Goal: Task Accomplishment & Management: Use online tool/utility

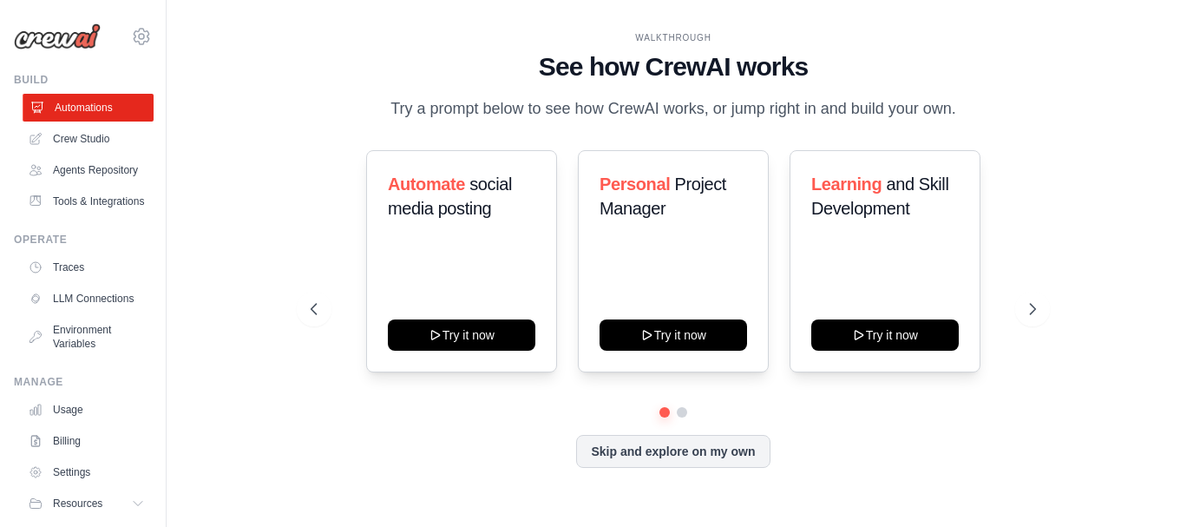
click at [88, 115] on link "Automations" at bounding box center [88, 108] width 131 height 28
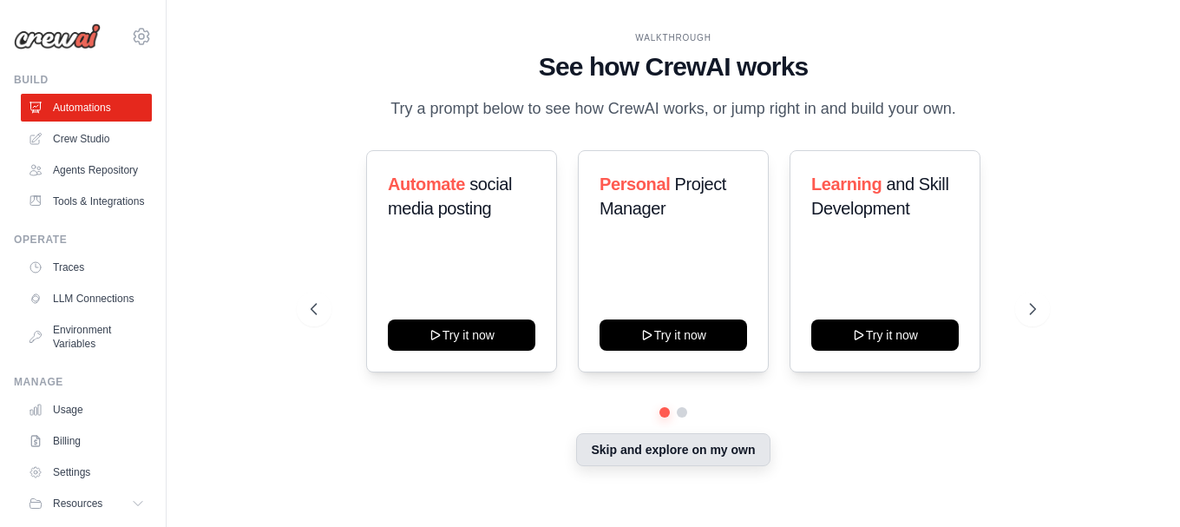
click at [665, 446] on button "Skip and explore on my own" at bounding box center [672, 449] width 193 height 33
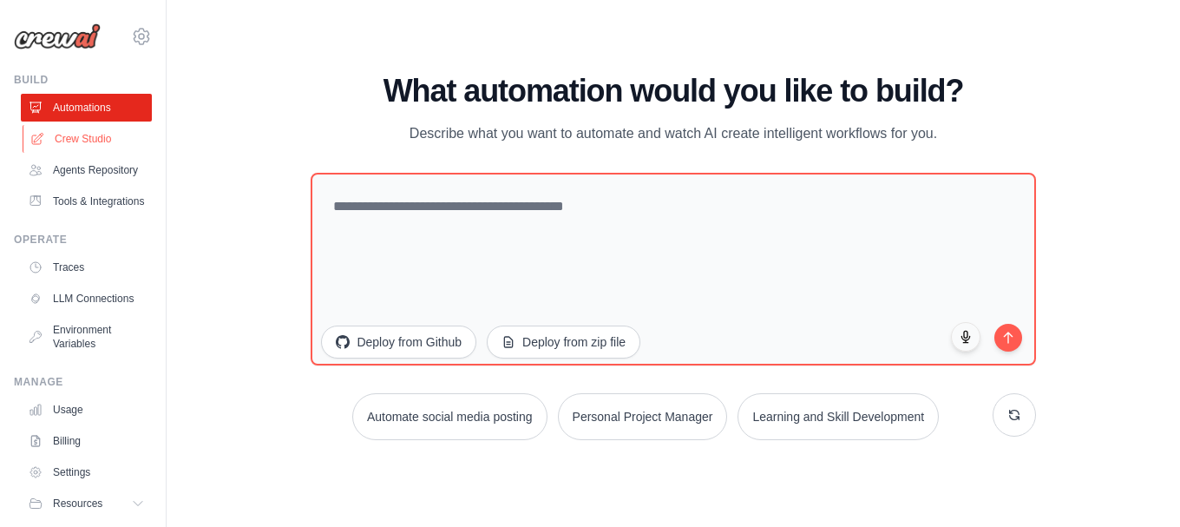
click at [77, 147] on link "Crew Studio" at bounding box center [88, 139] width 131 height 28
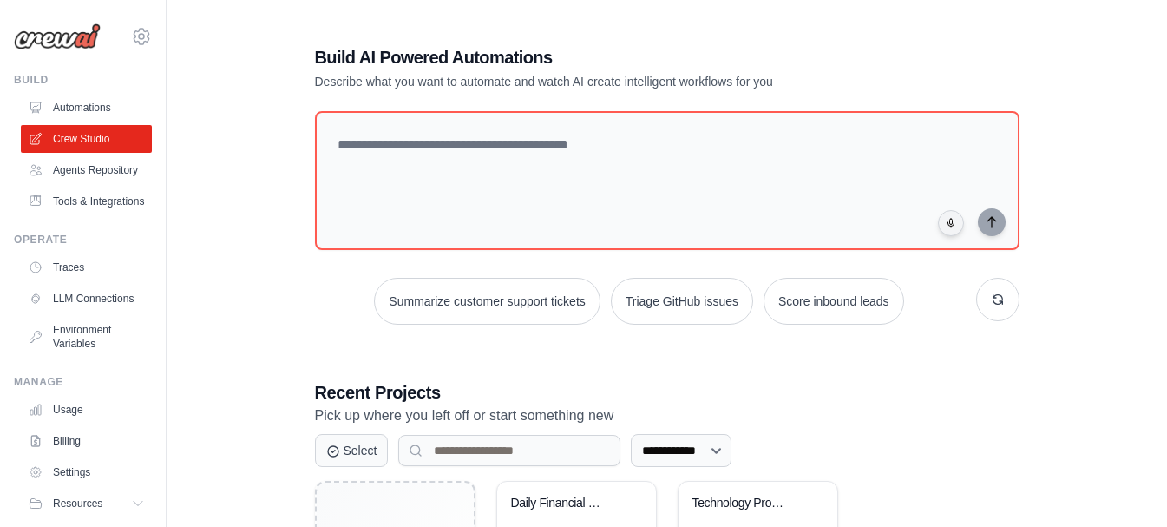
scroll to position [87, 0]
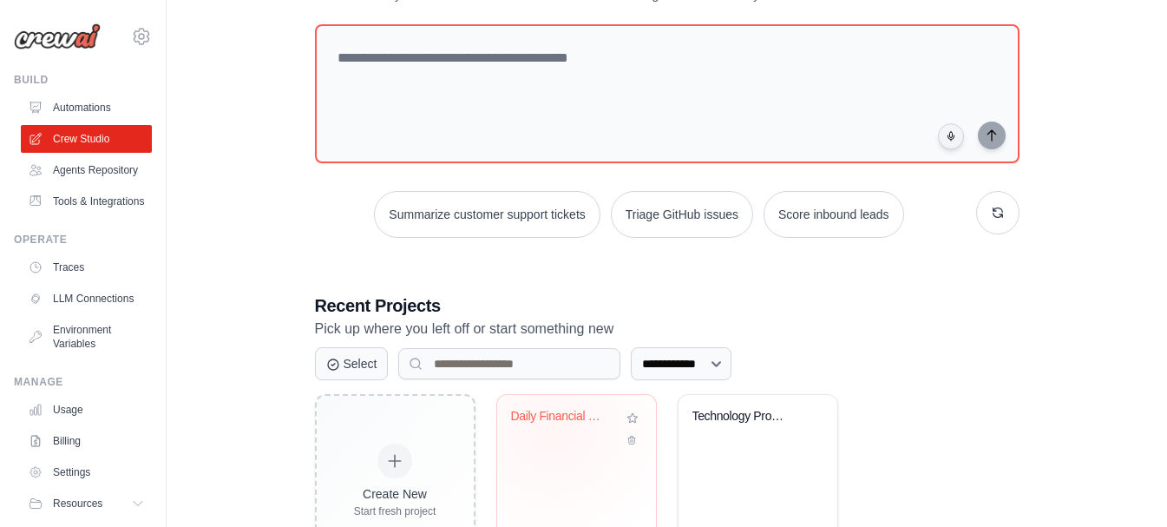
click at [552, 429] on div "Daily Financial Newsletter Generato..." at bounding box center [576, 429] width 131 height 40
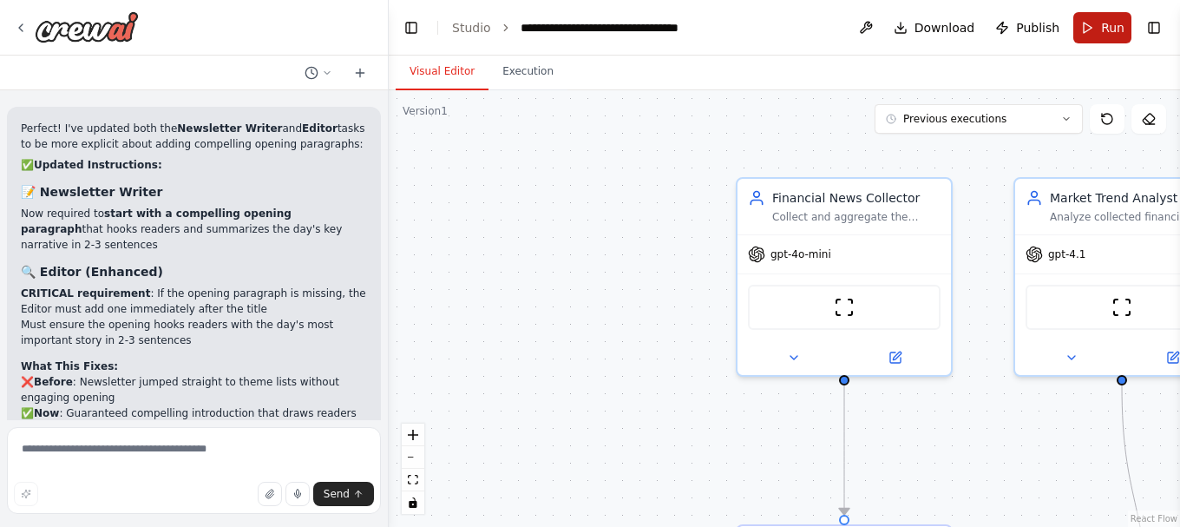
scroll to position [17586, 0]
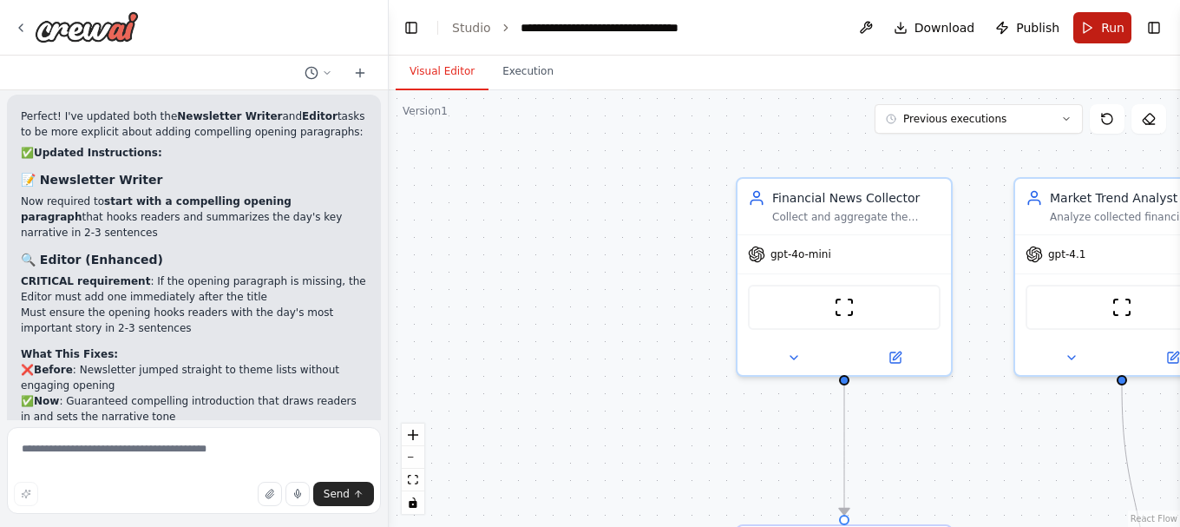
click at [1104, 23] on span "Run" at bounding box center [1112, 27] width 23 height 17
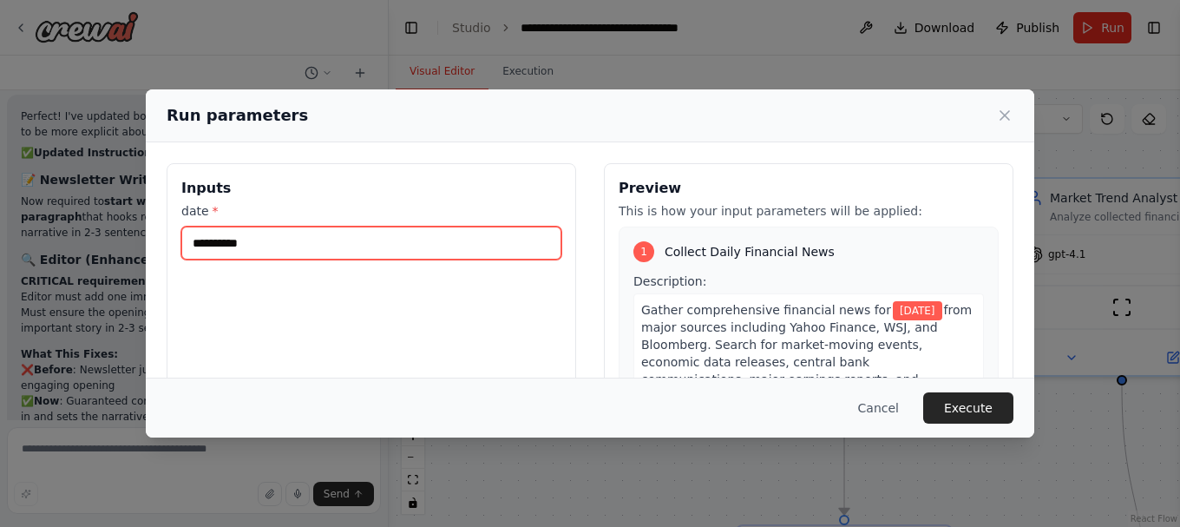
click at [399, 239] on input "**********" at bounding box center [371, 242] width 380 height 33
type input "**********"
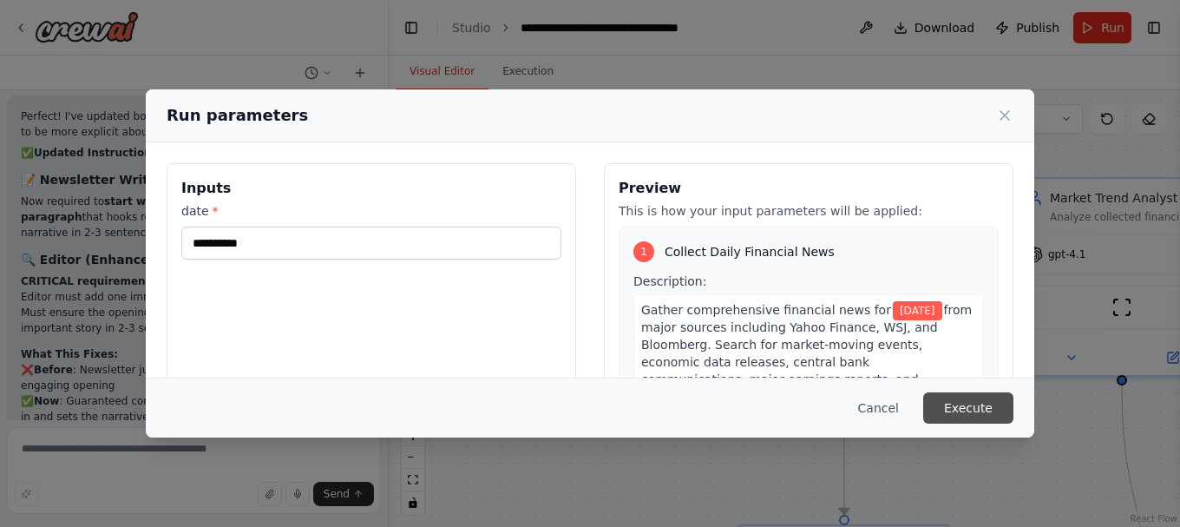
click at [966, 413] on button "Execute" at bounding box center [968, 407] width 90 height 31
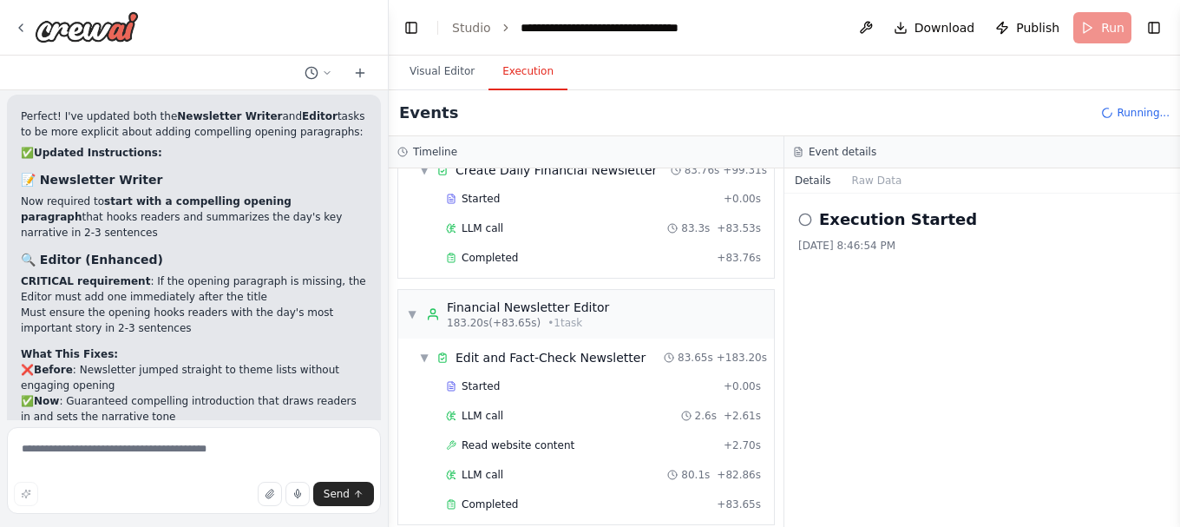
scroll to position [17600, 0]
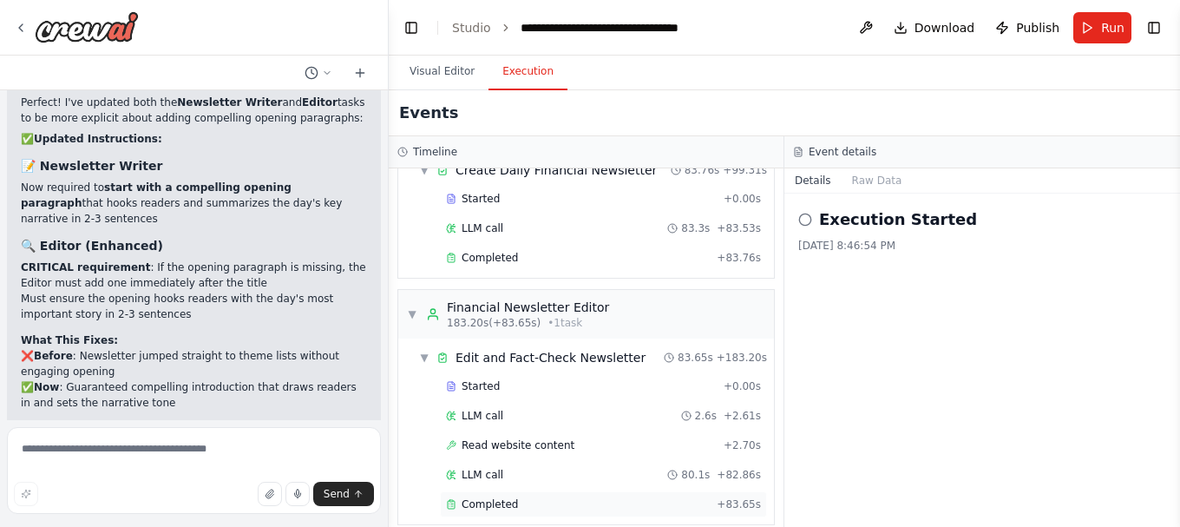
click at [547, 497] on div "Completed + 83.65s" at bounding box center [603, 504] width 327 height 26
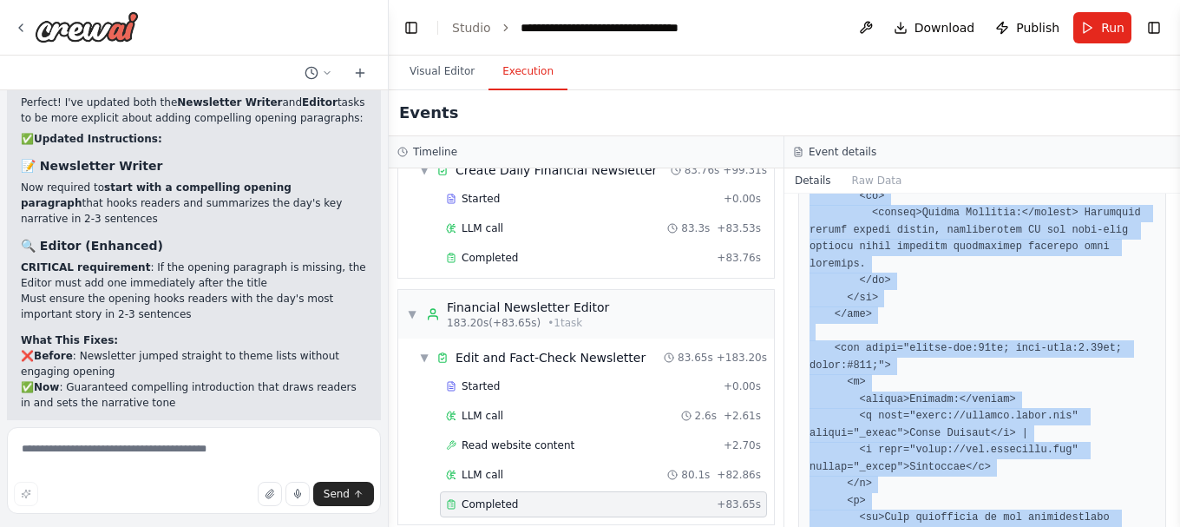
scroll to position [6037, 0]
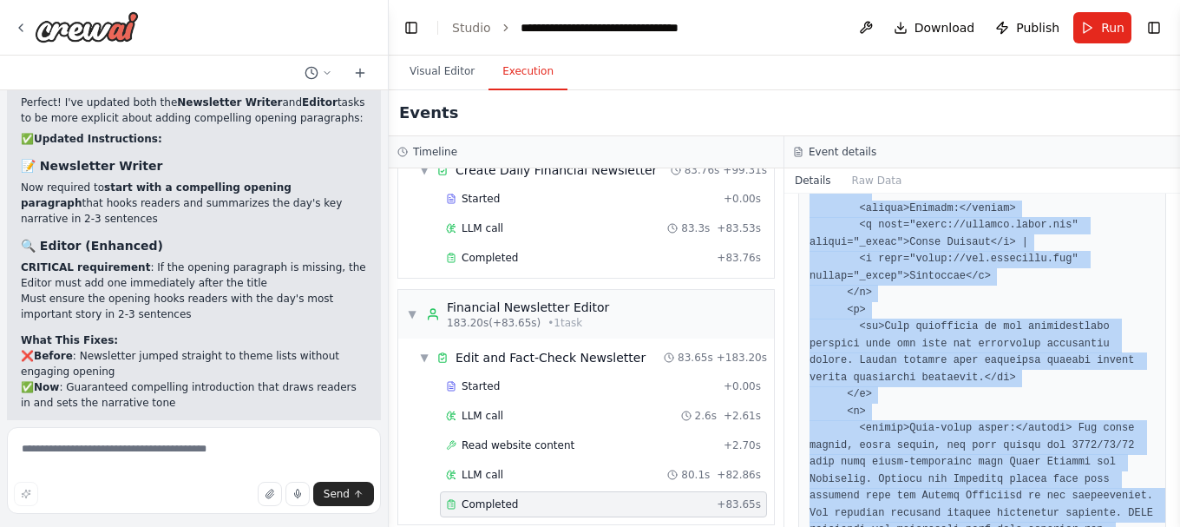
drag, startPoint x: 810, startPoint y: 279, endPoint x: 985, endPoint y: 459, distance: 250.3
copy pre "<!DOCTYPE html> <html lang="en"> <head> <meta charset="UTF-8"> <title>Market In…"
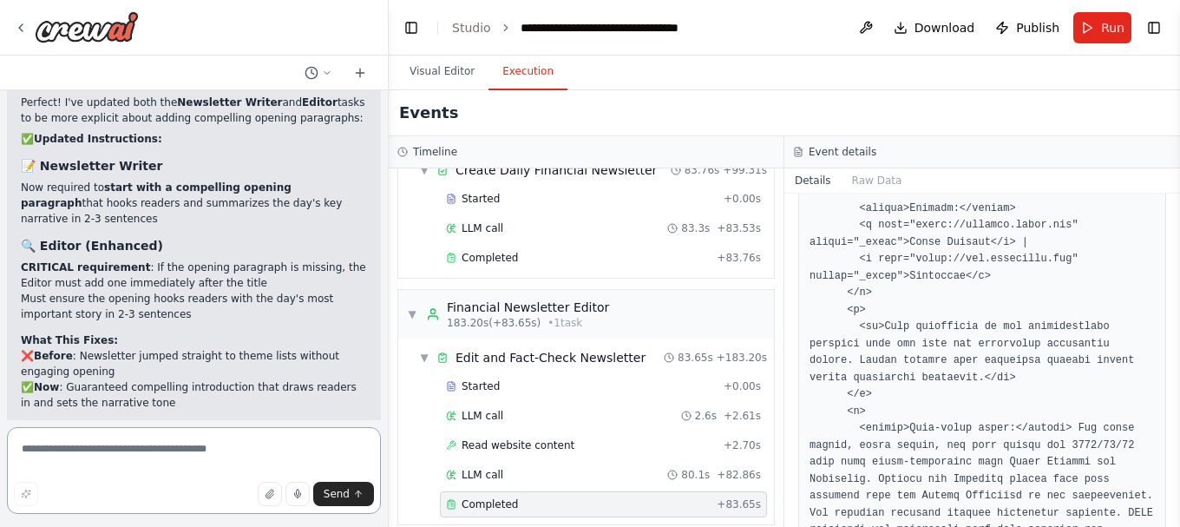
click at [110, 461] on textarea at bounding box center [194, 470] width 374 height 87
drag, startPoint x: 253, startPoint y: 499, endPoint x: 220, endPoint y: 443, distance: 64.6
click at [220, 443] on textarea "**********" at bounding box center [194, 470] width 374 height 87
type textarea "**********"
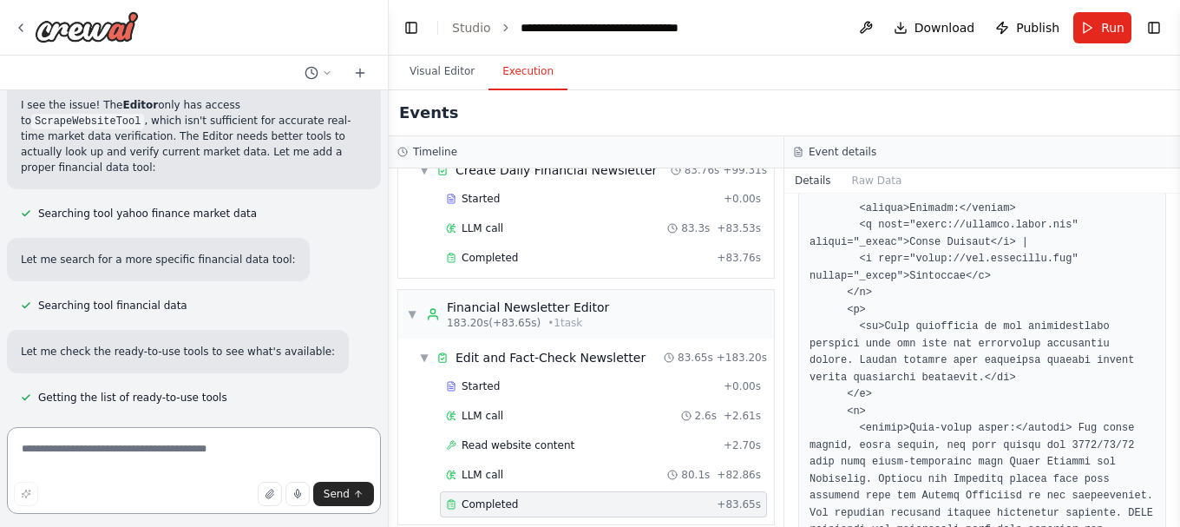
scroll to position [19013, 0]
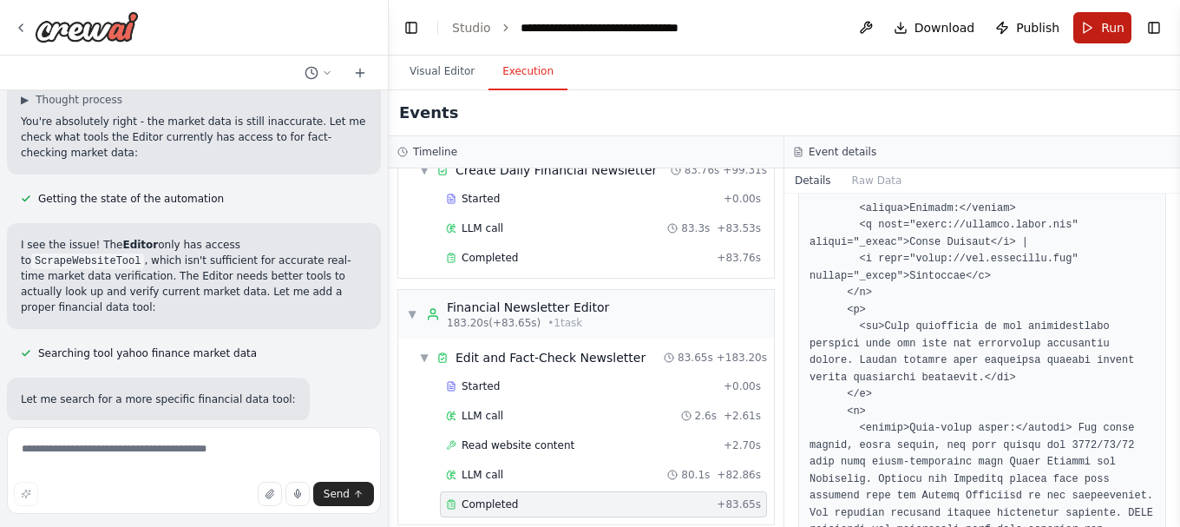
click at [1117, 20] on span "Run" at bounding box center [1112, 27] width 23 height 17
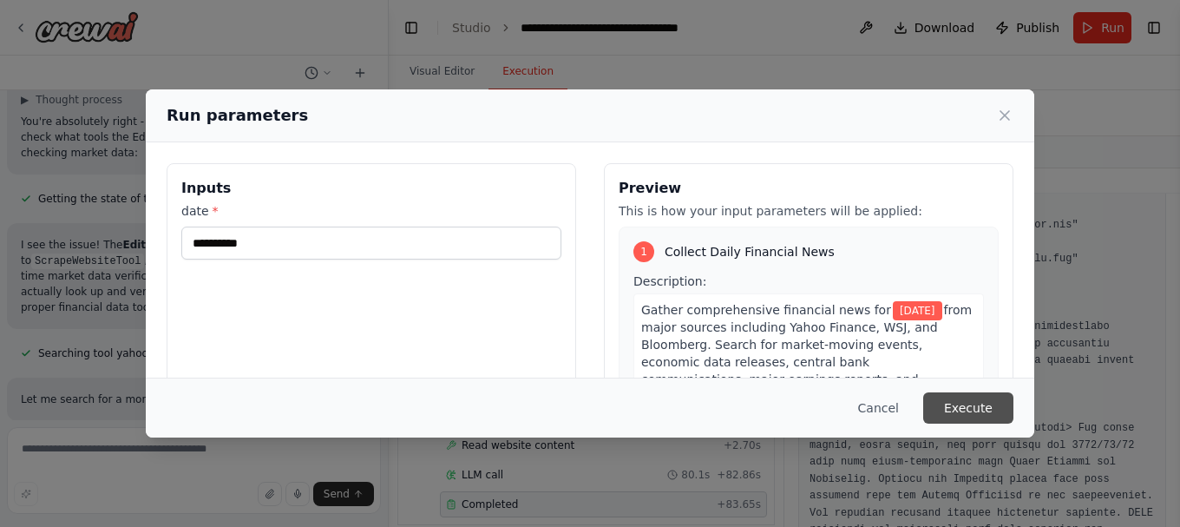
click at [982, 407] on button "Execute" at bounding box center [968, 407] width 90 height 31
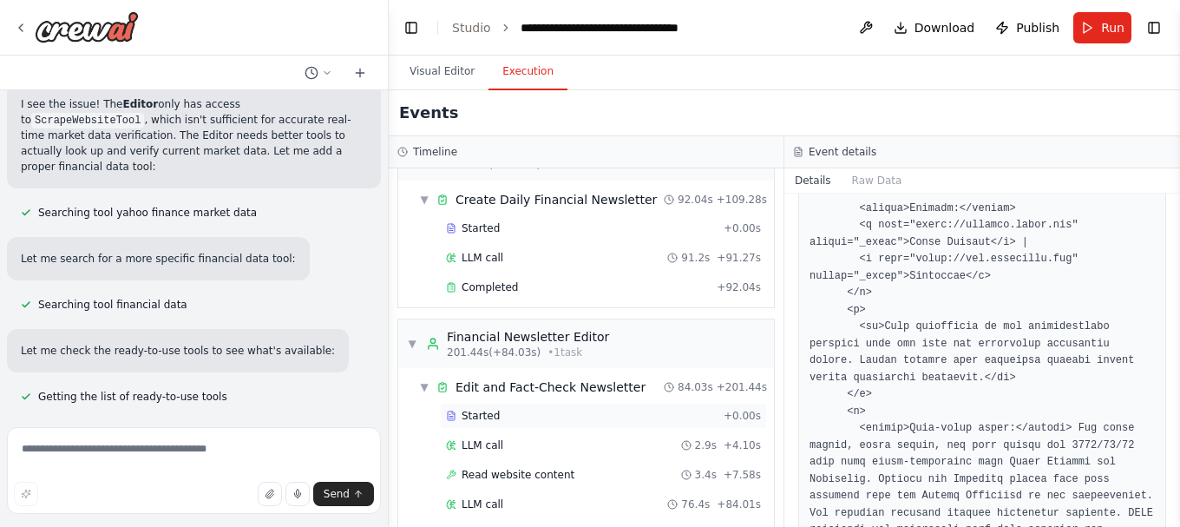
scroll to position [1351, 0]
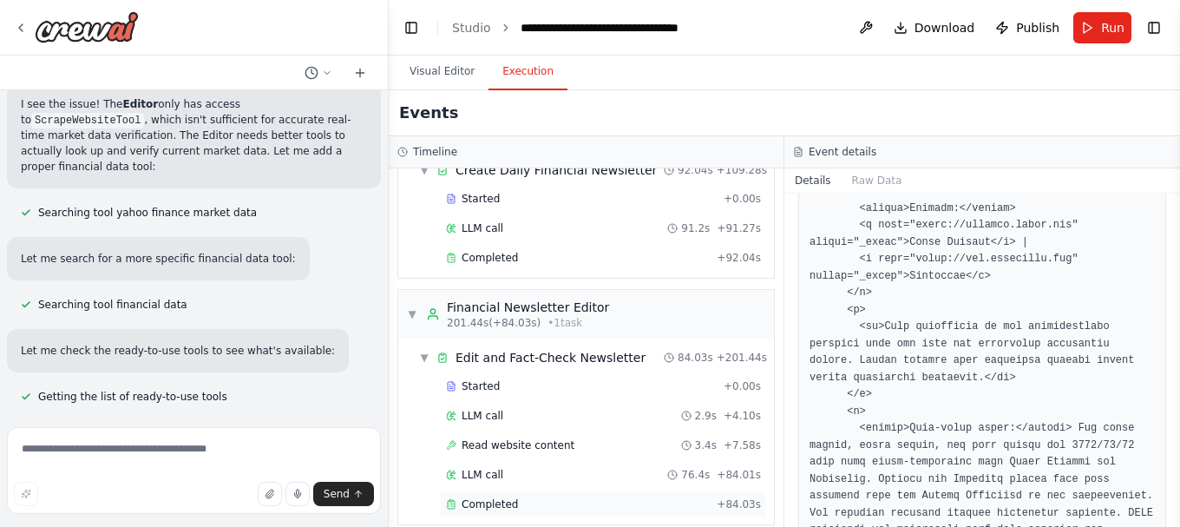
click at [530, 495] on div "Completed + 84.03s" at bounding box center [603, 504] width 327 height 26
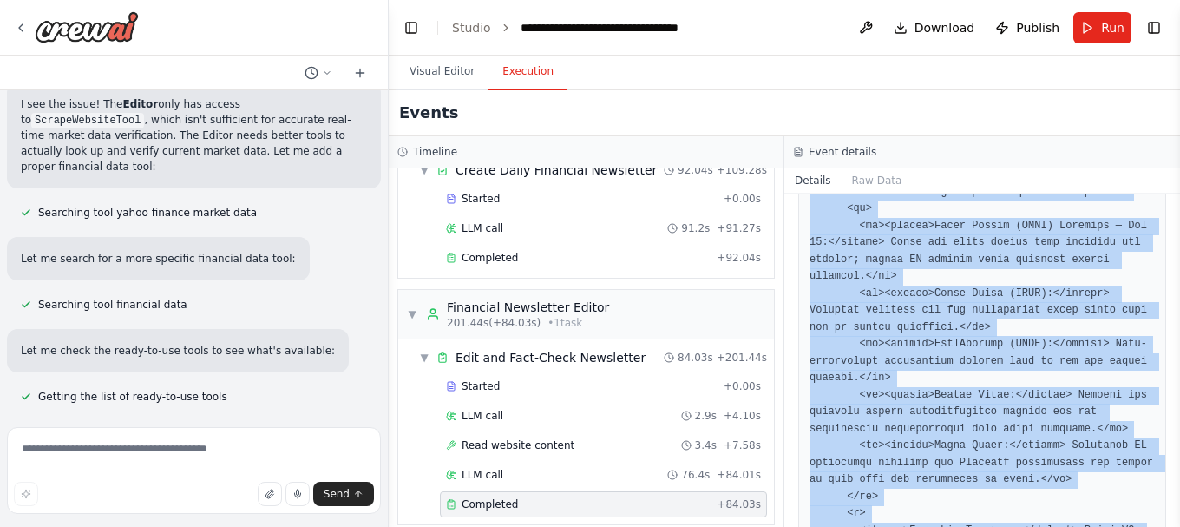
scroll to position [5885, 0]
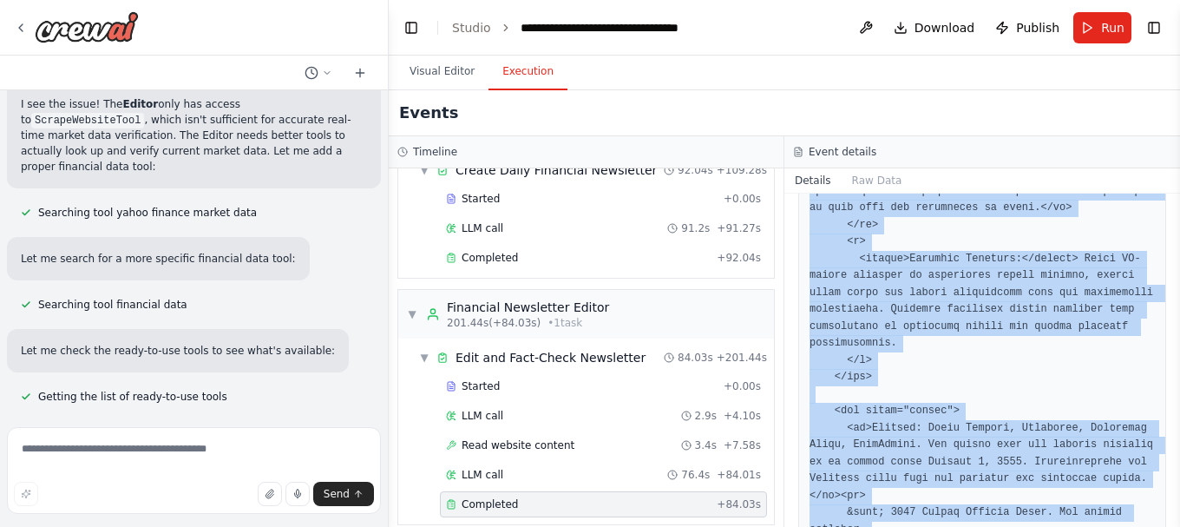
drag, startPoint x: 811, startPoint y: 279, endPoint x: 908, endPoint y: 385, distance: 143.7
copy pre "<html> <head> <meta charset="UTF-8"> <title>Market Insight Daily | October 6, 2…"
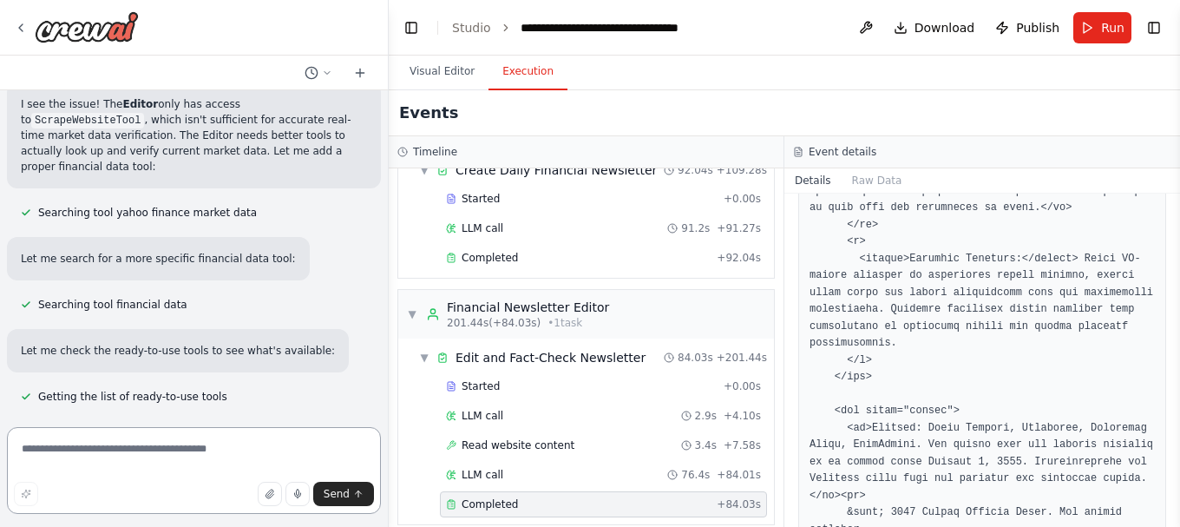
click at [184, 459] on textarea at bounding box center [194, 470] width 374 height 87
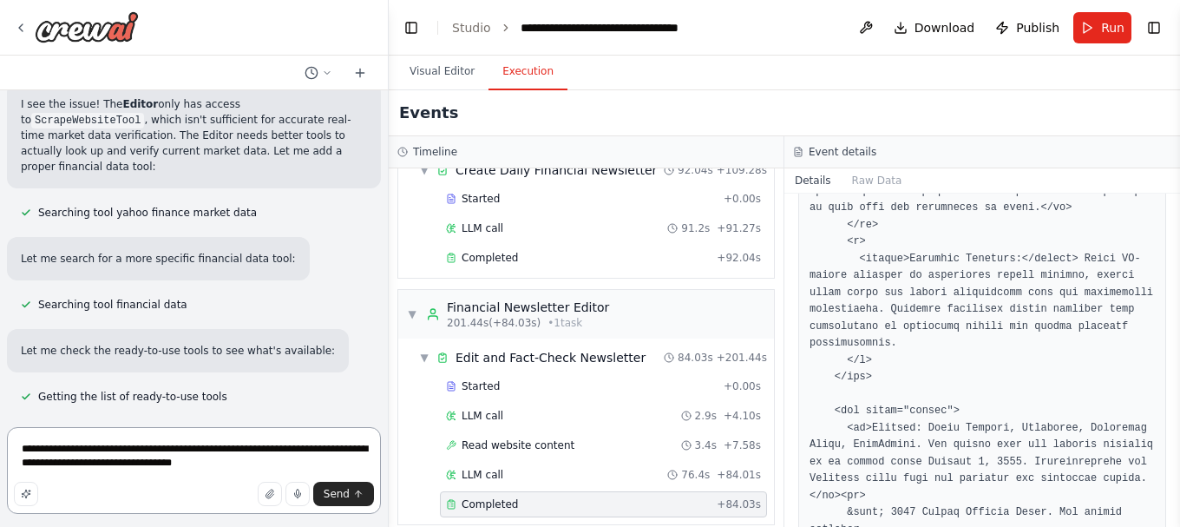
type textarea "**********"
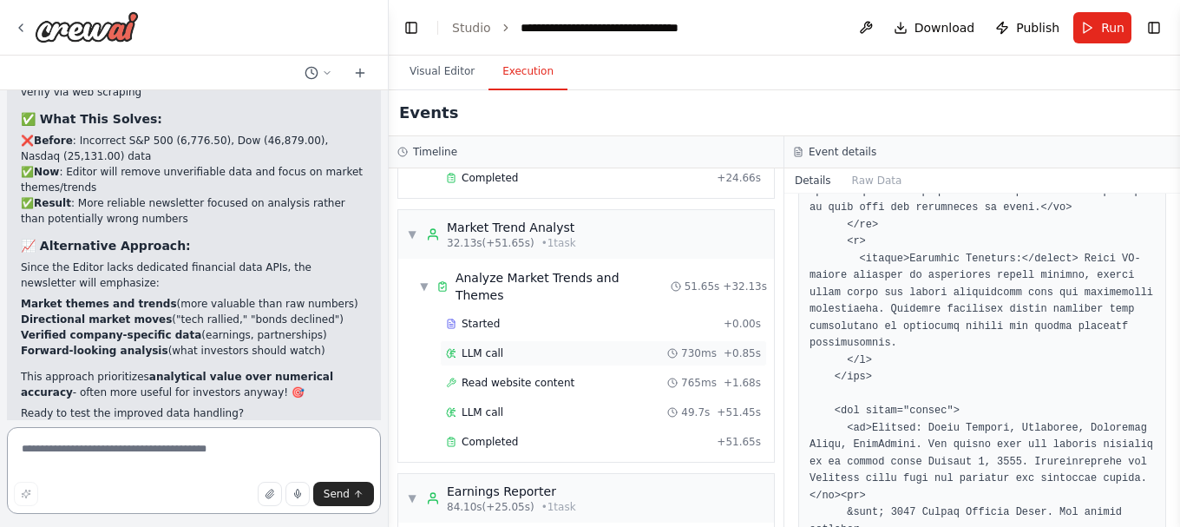
scroll to position [136, 0]
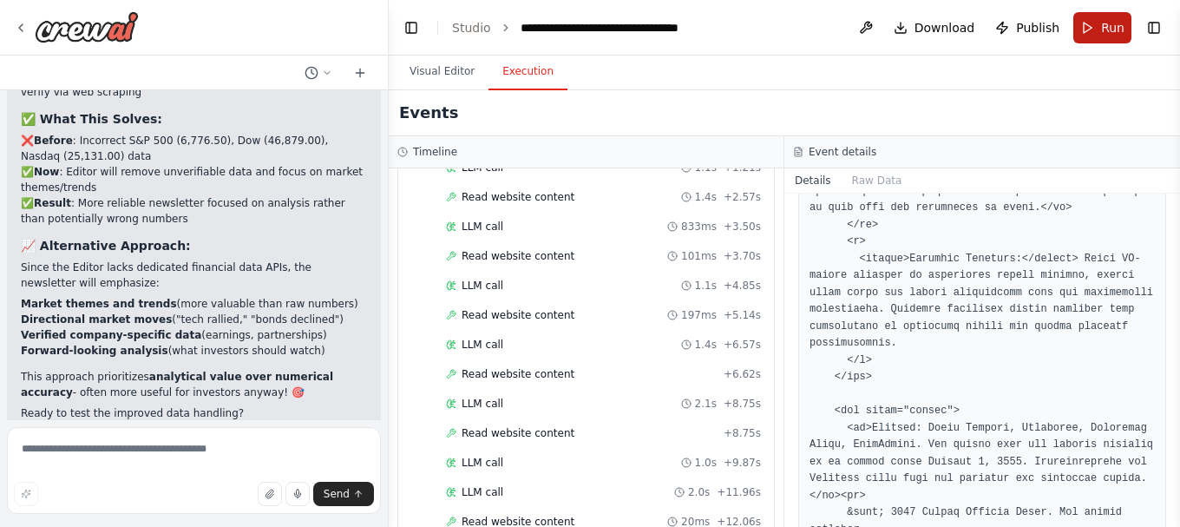
click at [1115, 23] on span "Run" at bounding box center [1112, 27] width 23 height 17
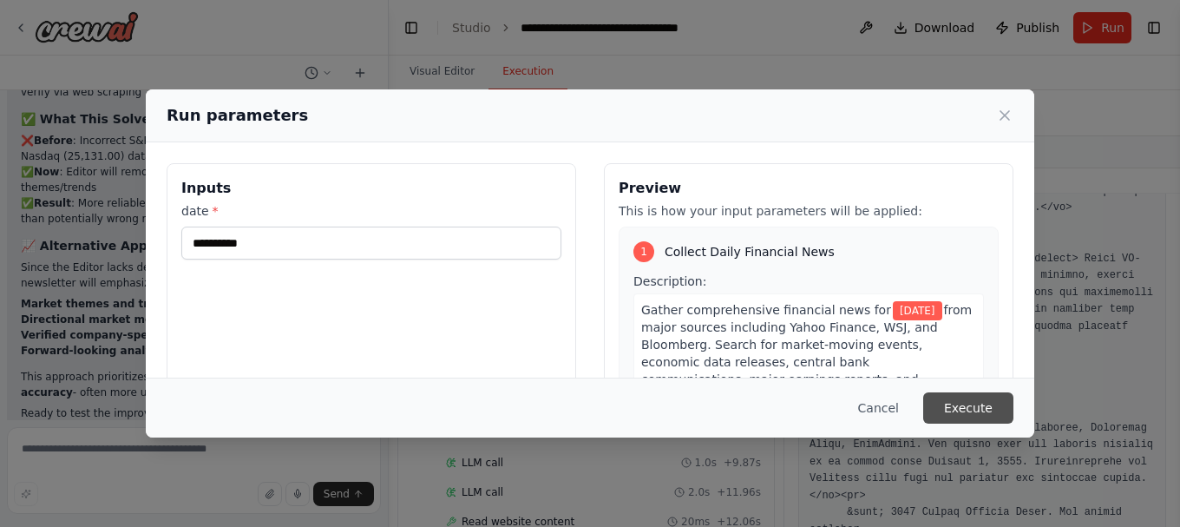
click at [971, 410] on button "Execute" at bounding box center [968, 407] width 90 height 31
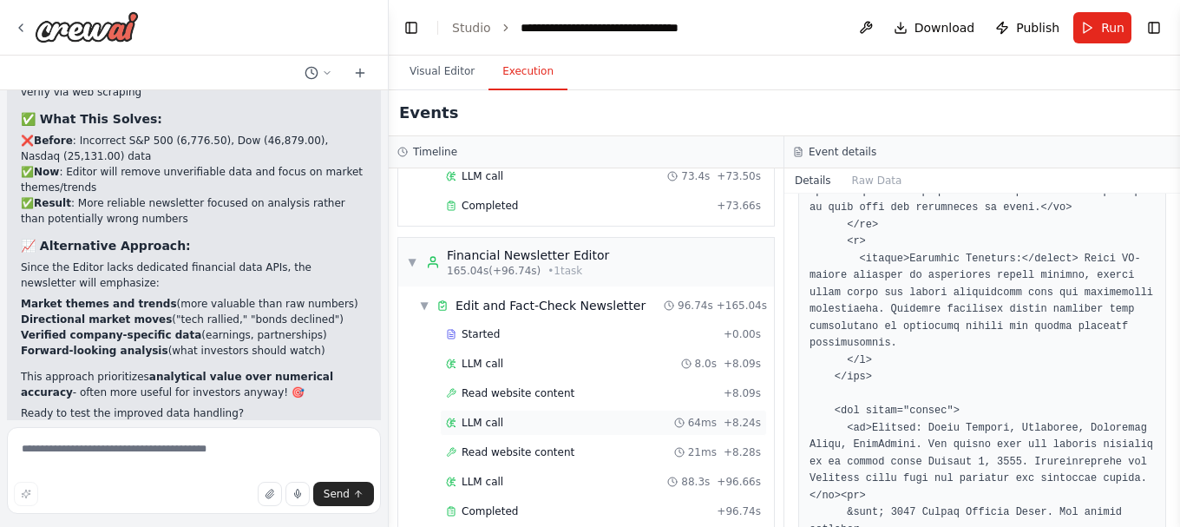
scroll to position [1616, 0]
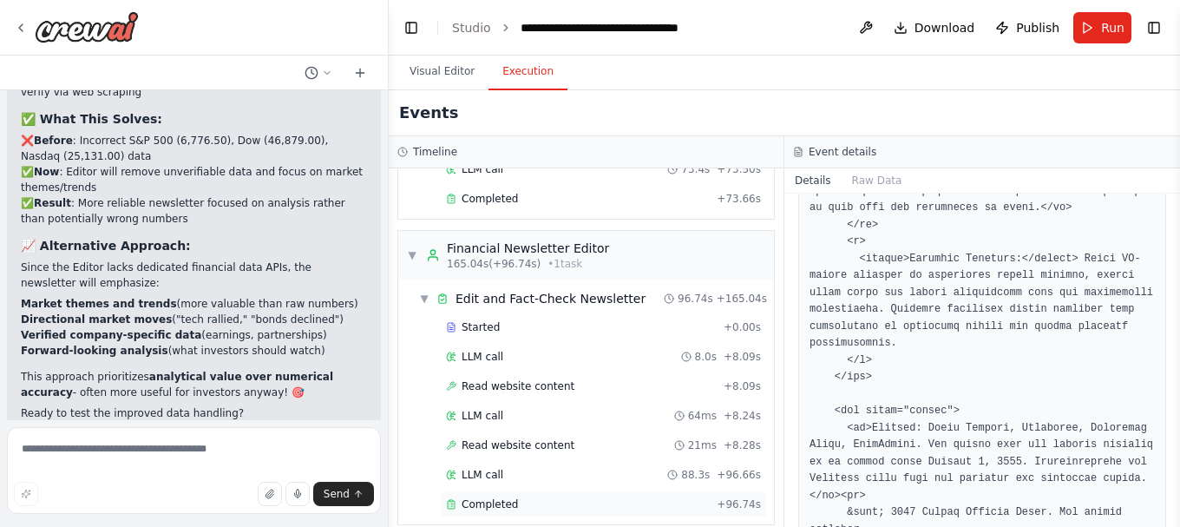
click at [572, 497] on div "Completed" at bounding box center [578, 504] width 264 height 14
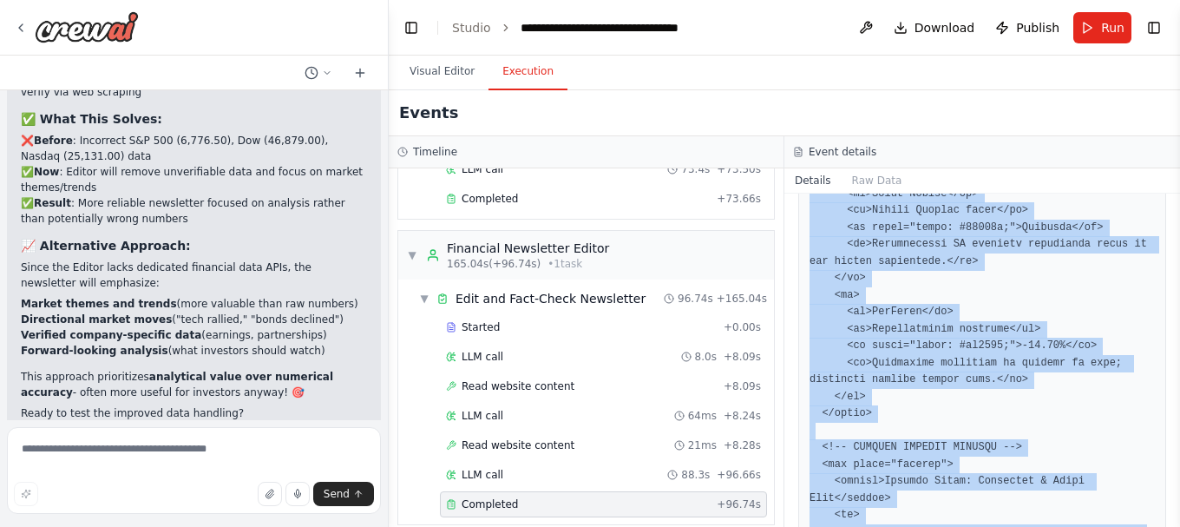
scroll to position [5546, 0]
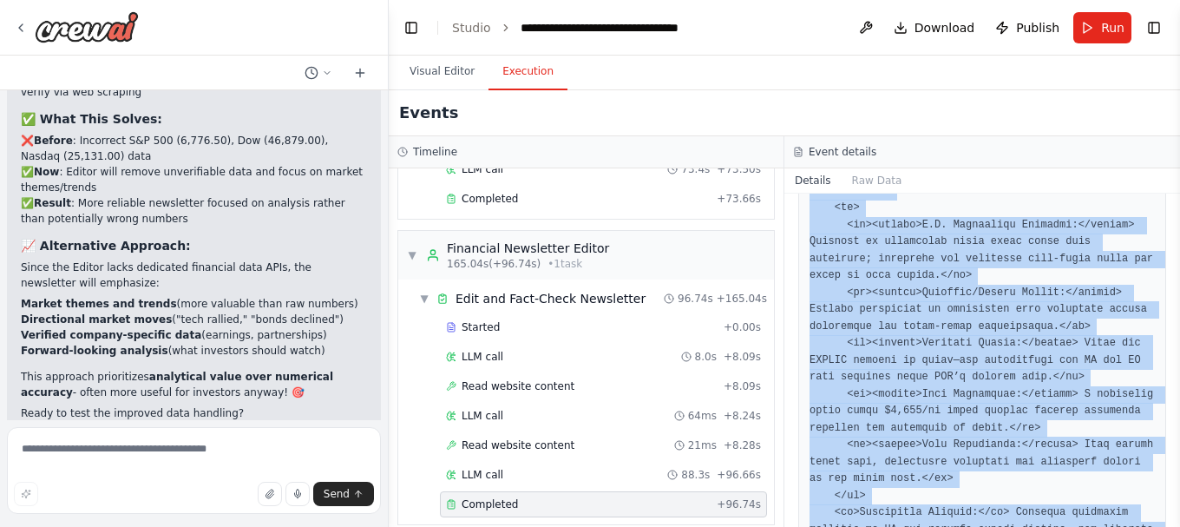
drag, startPoint x: 810, startPoint y: 240, endPoint x: 892, endPoint y: 490, distance: 262.8
copy pre "<html> <head> <meta charset="UTF-8"> <title>Market Pulse | October 6, 2025: AI …"
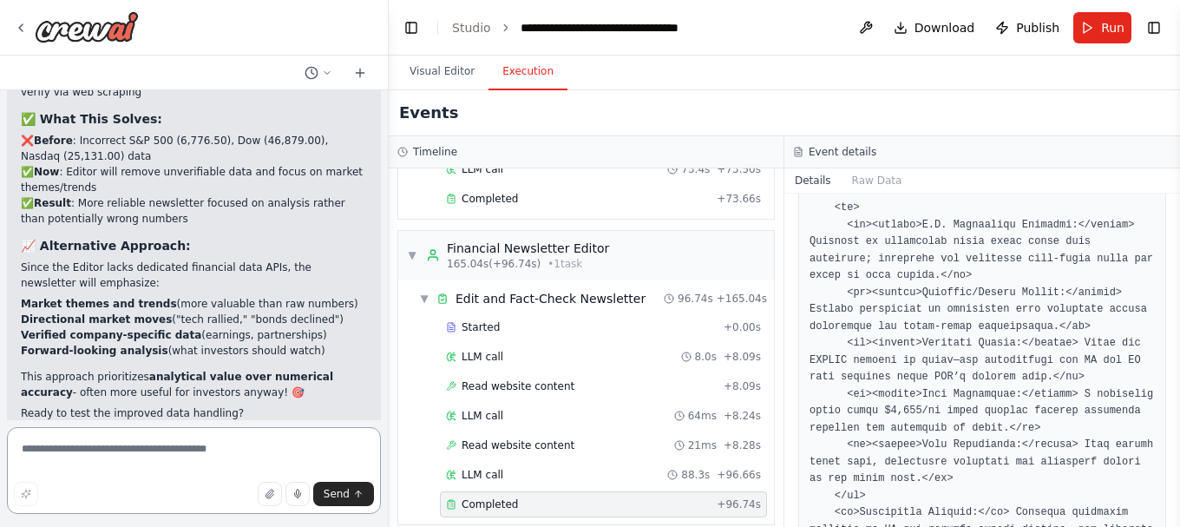
click at [153, 442] on textarea at bounding box center [194, 470] width 374 height 87
click at [193, 462] on textarea at bounding box center [194, 470] width 374 height 87
type textarea "*"
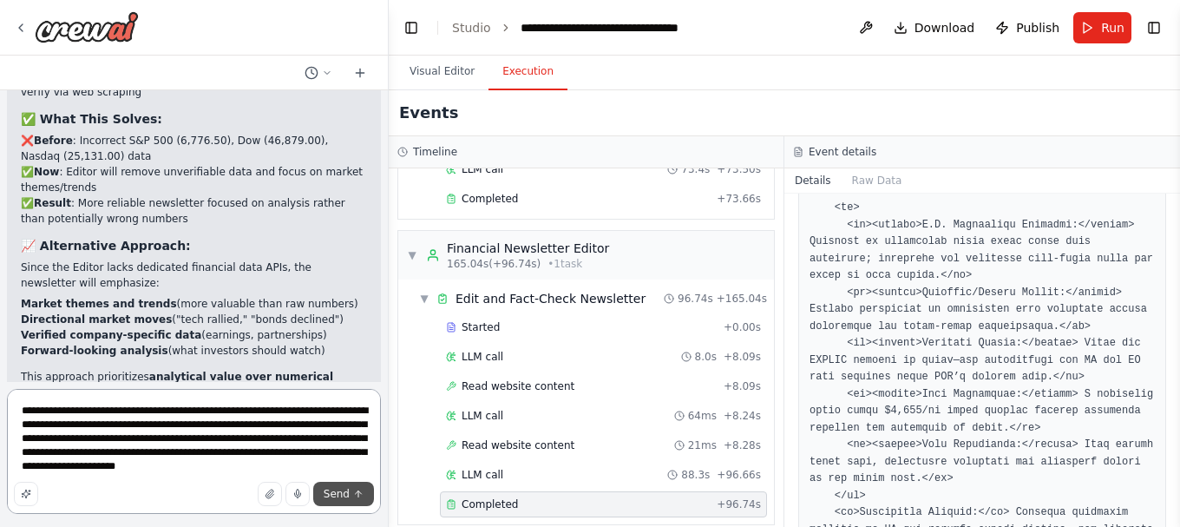
type textarea "**********"
click at [339, 490] on span "Send" at bounding box center [337, 494] width 26 height 14
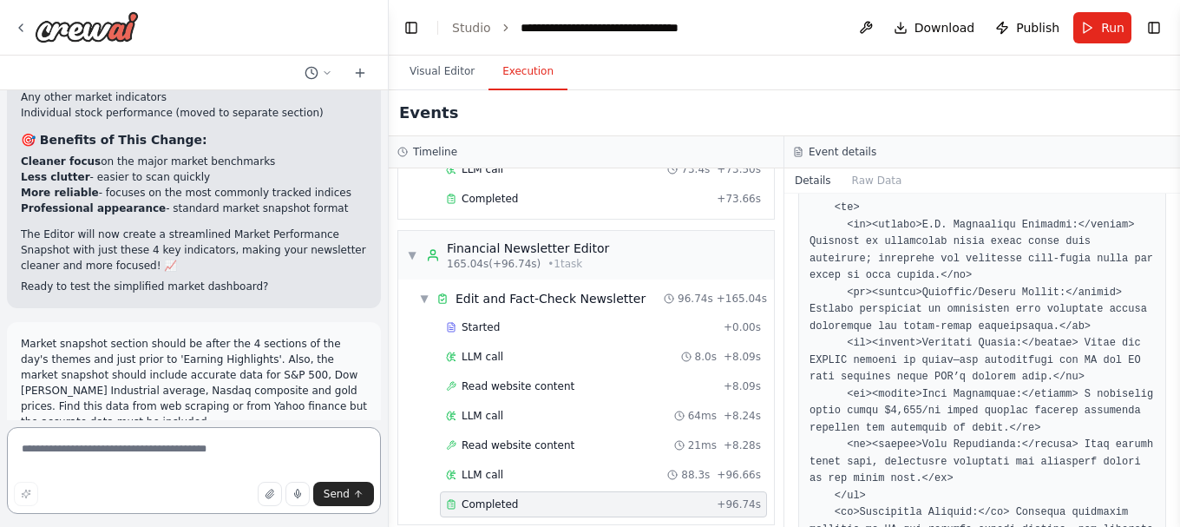
scroll to position [20569, 0]
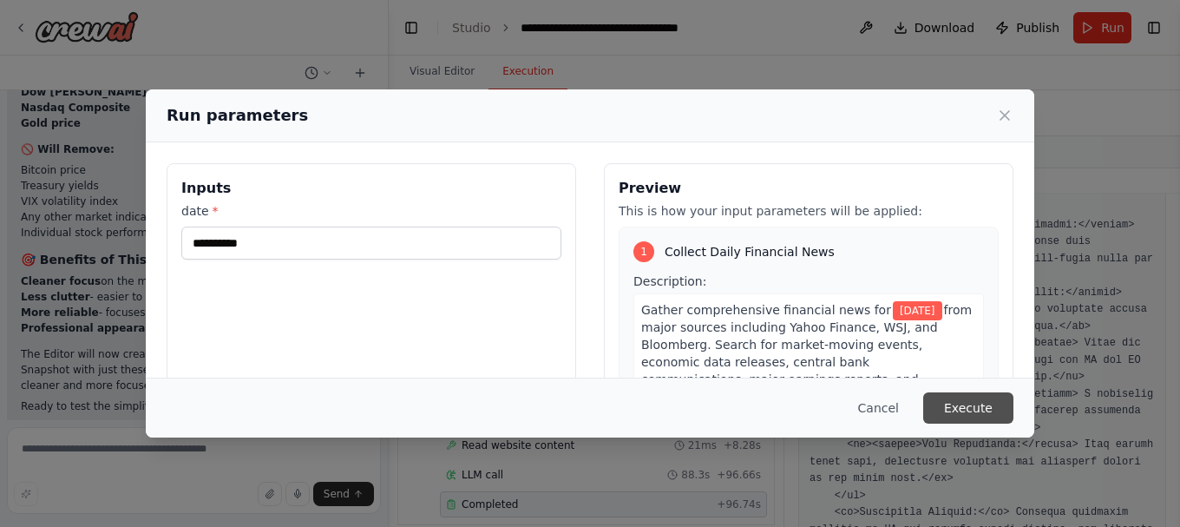
click at [966, 399] on button "Execute" at bounding box center [968, 407] width 90 height 31
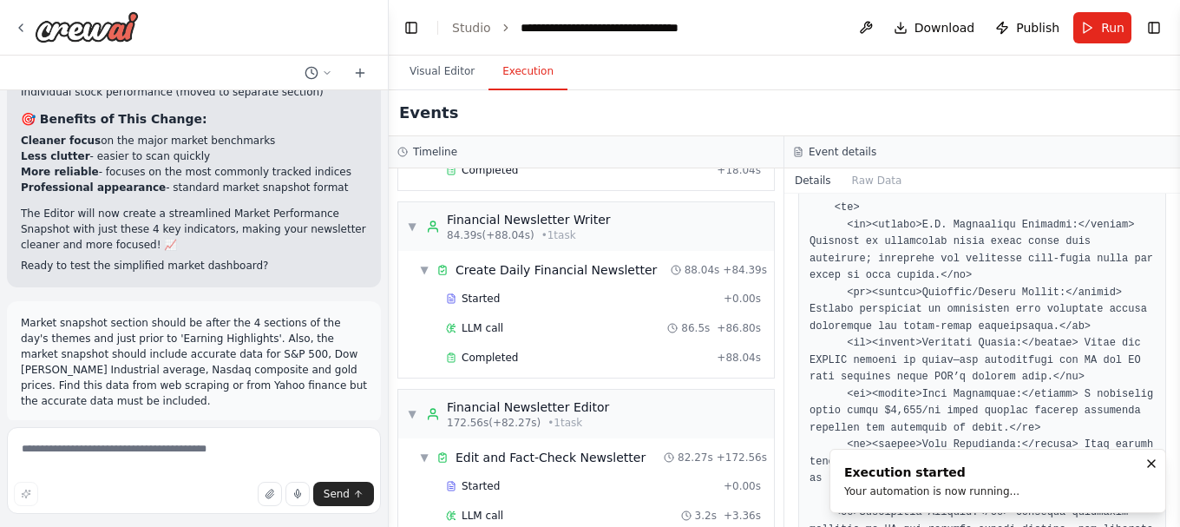
scroll to position [1262, 0]
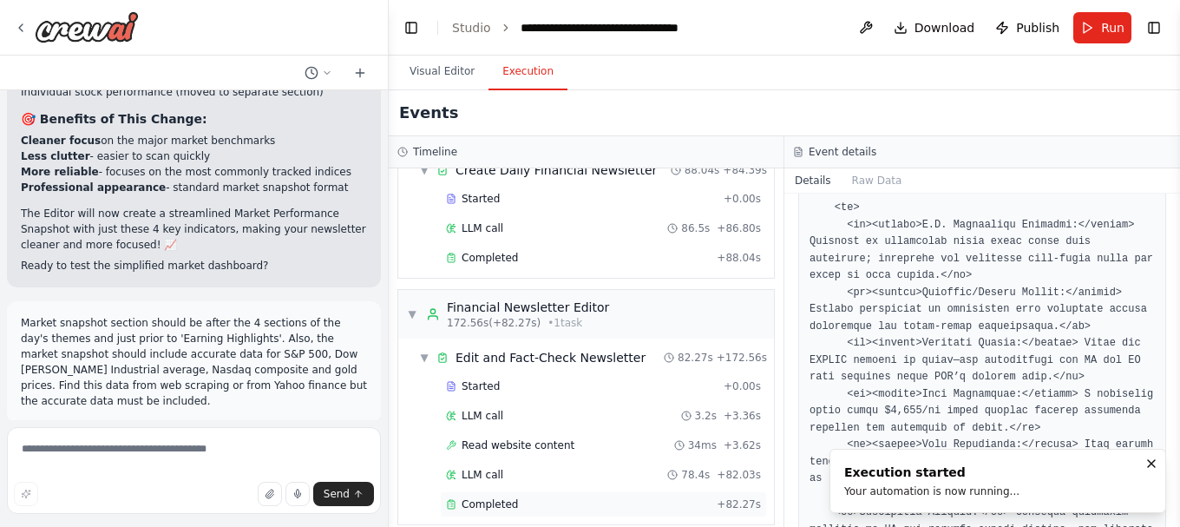
click at [513, 497] on div "Completed" at bounding box center [578, 504] width 264 height 14
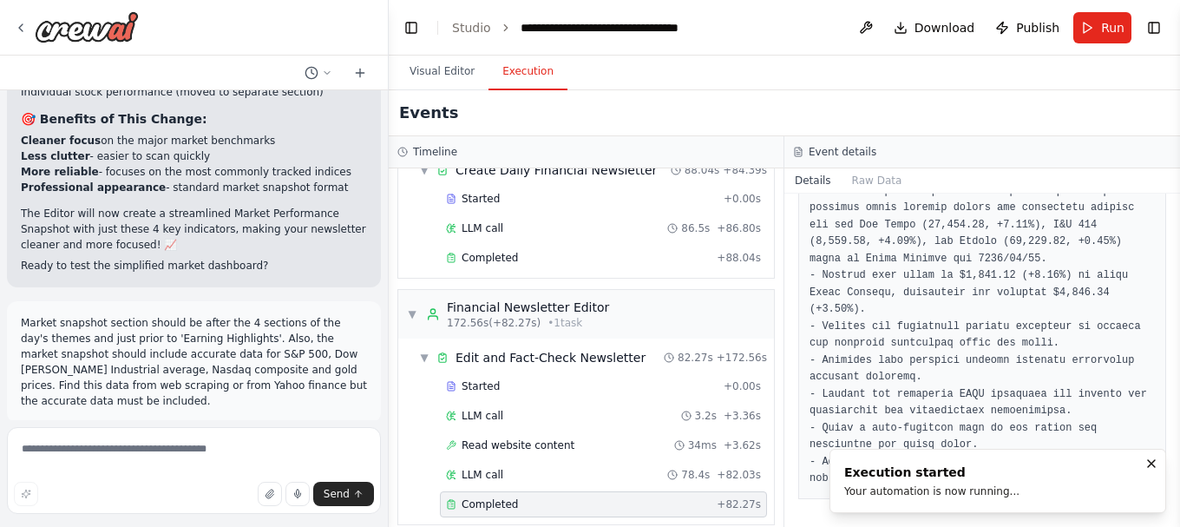
scroll to position [5258, 0]
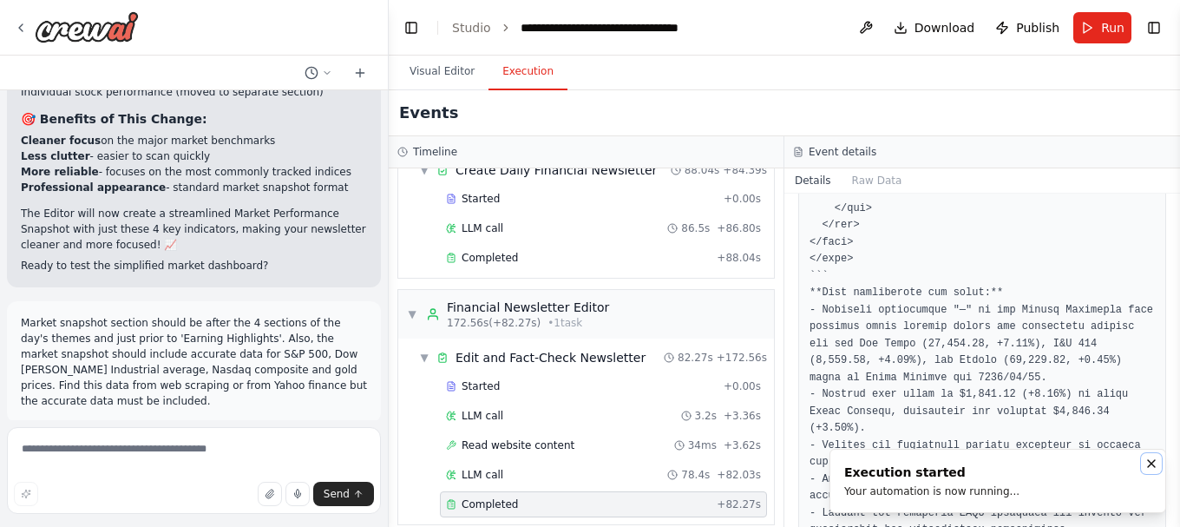
click at [1155, 458] on icon "Notifications (F8)" at bounding box center [1151, 463] width 14 height 14
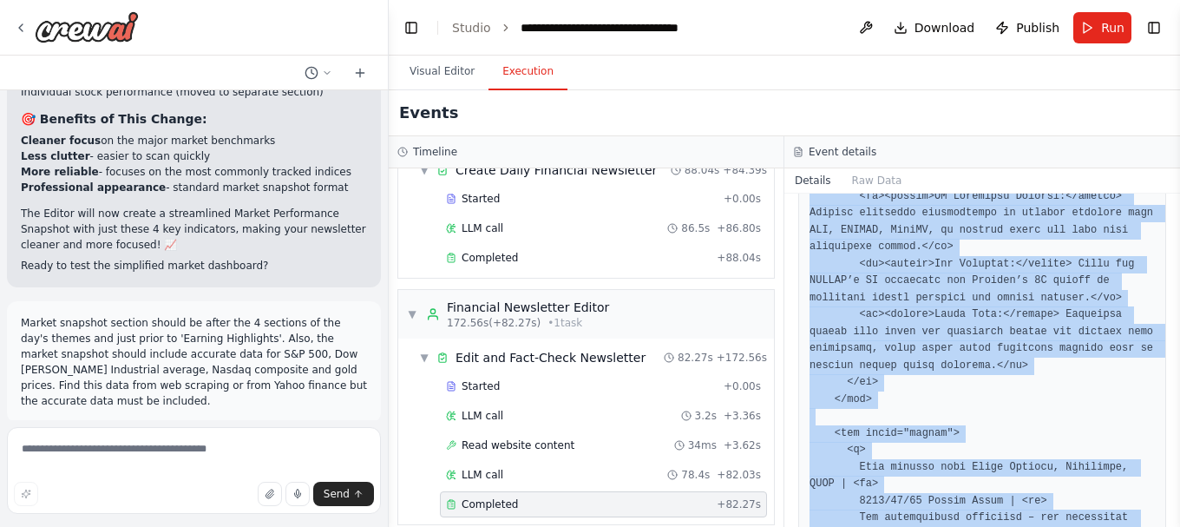
scroll to position [5036, 0]
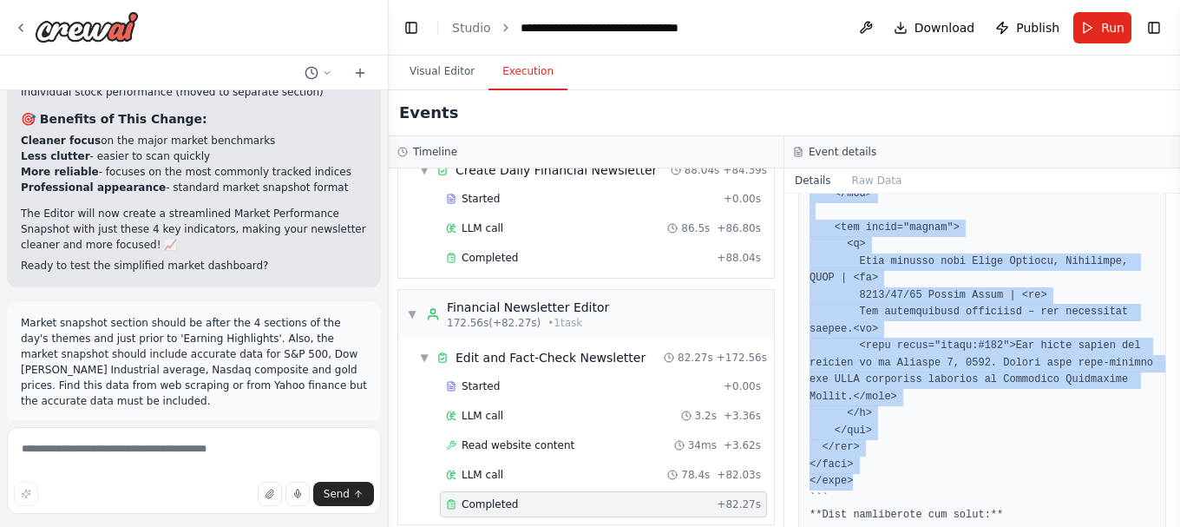
drag, startPoint x: 810, startPoint y: 323, endPoint x: 998, endPoint y: 374, distance: 194.3
copy pre "<html lang="en"> <head> <meta charset="UTF-8"> <title>Market Pulse | October 6,…"
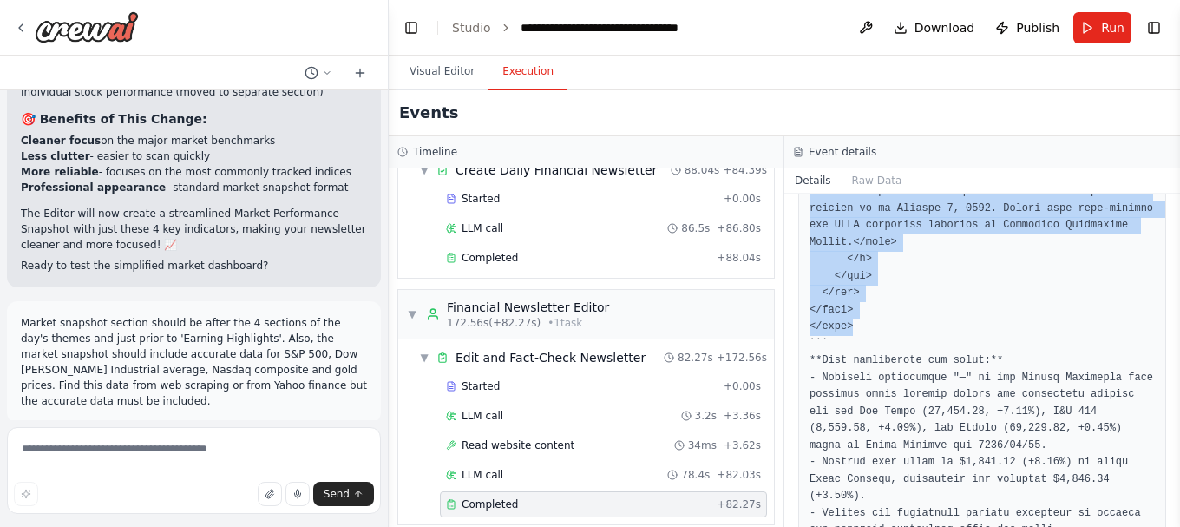
scroll to position [5210, 0]
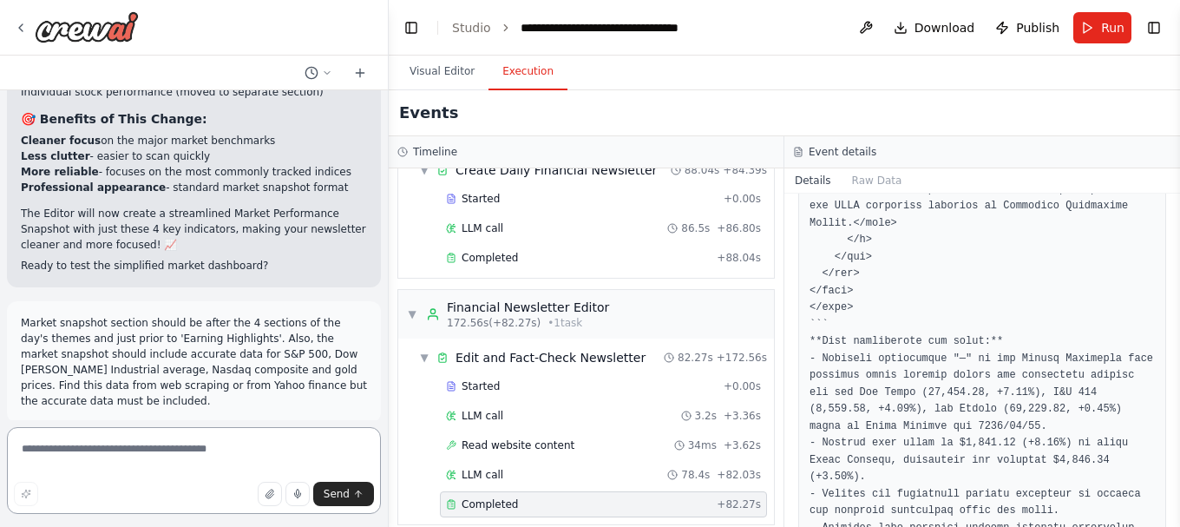
click at [164, 446] on textarea at bounding box center [194, 470] width 374 height 87
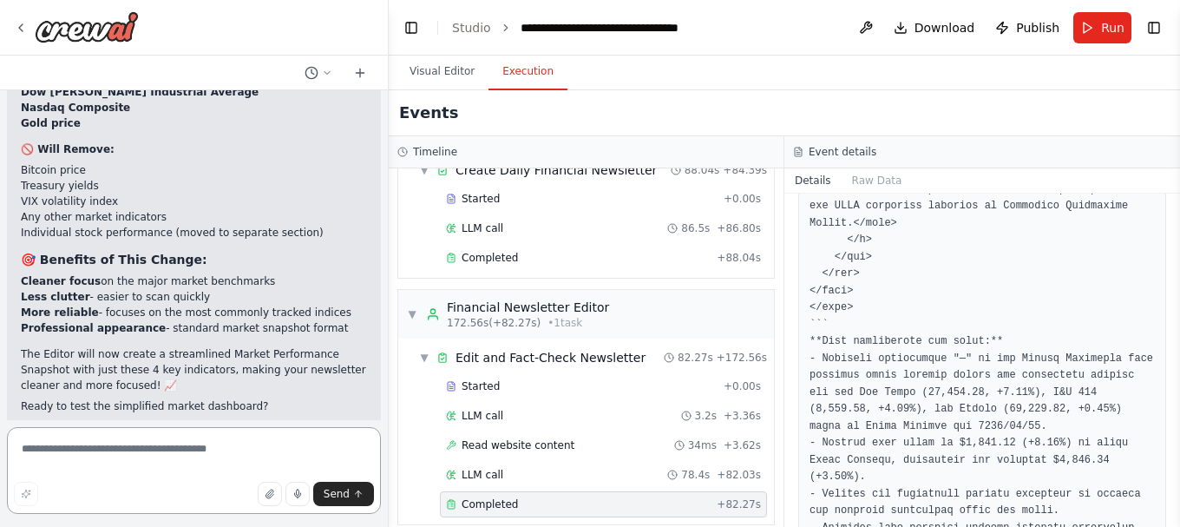
click at [125, 466] on textarea at bounding box center [194, 470] width 374 height 87
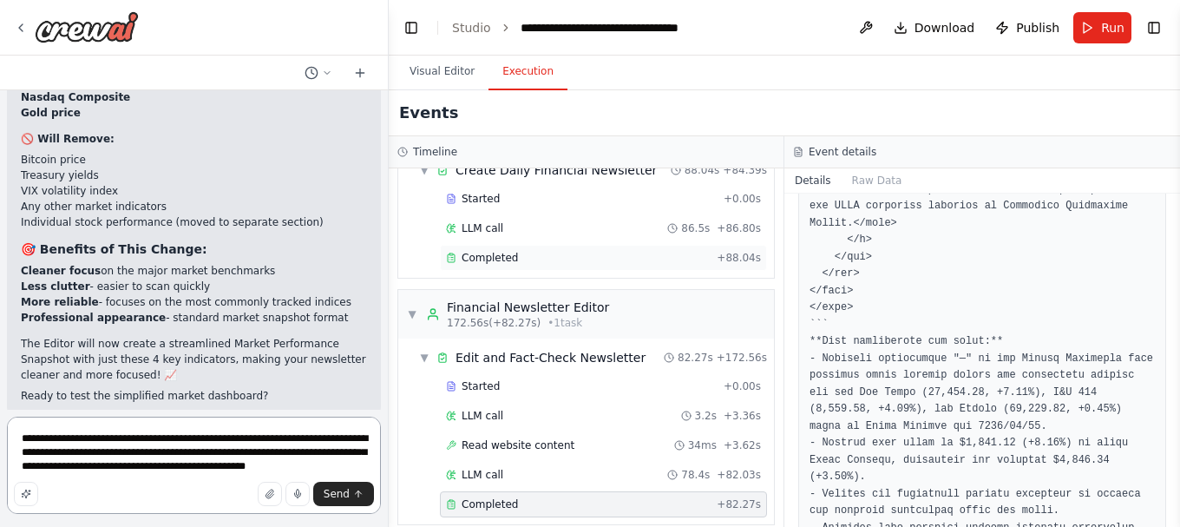
scroll to position [20453, 0]
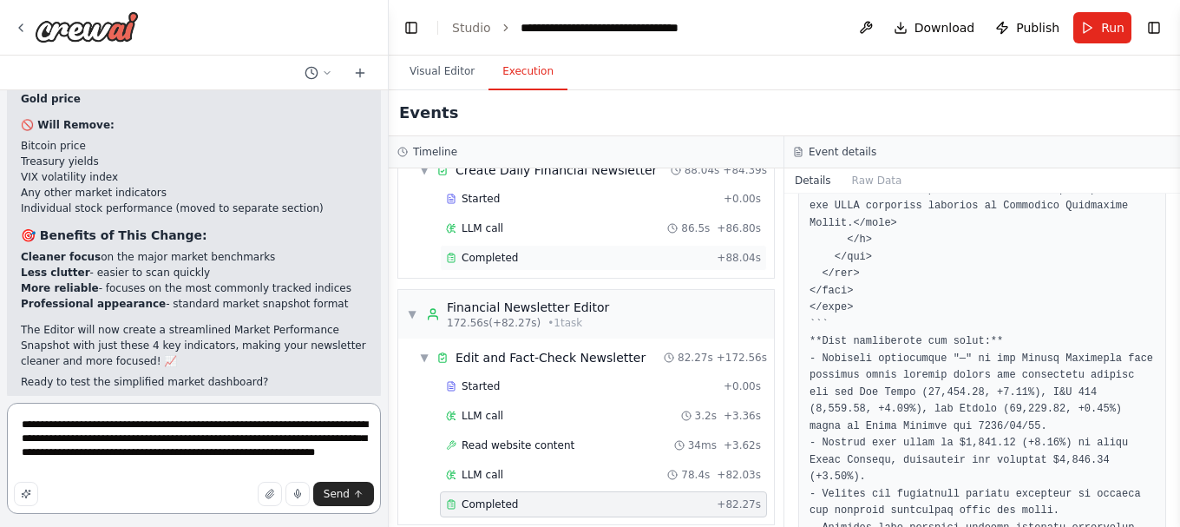
type textarea "**********"
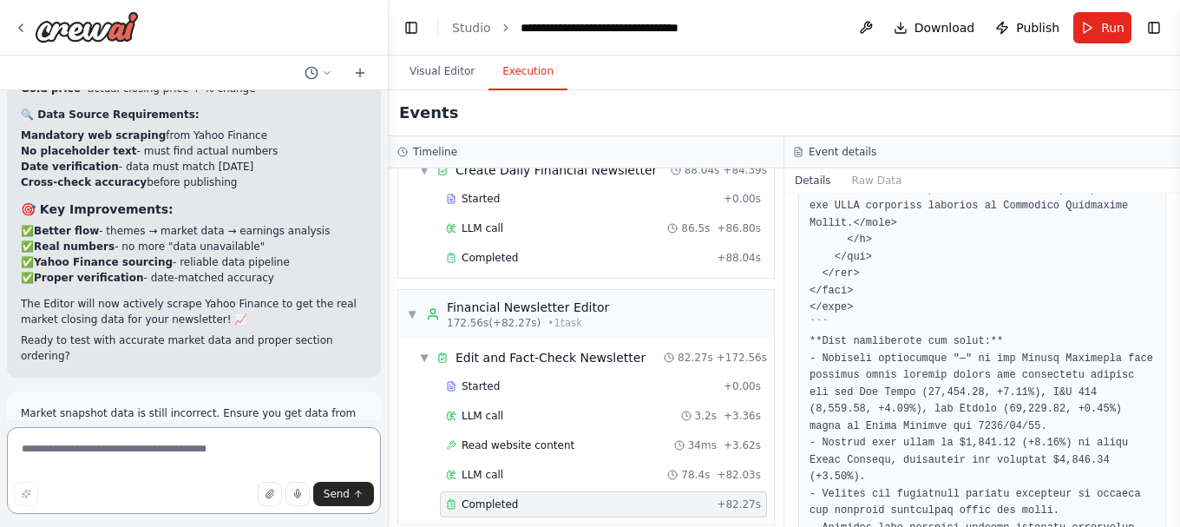
scroll to position [21430, 0]
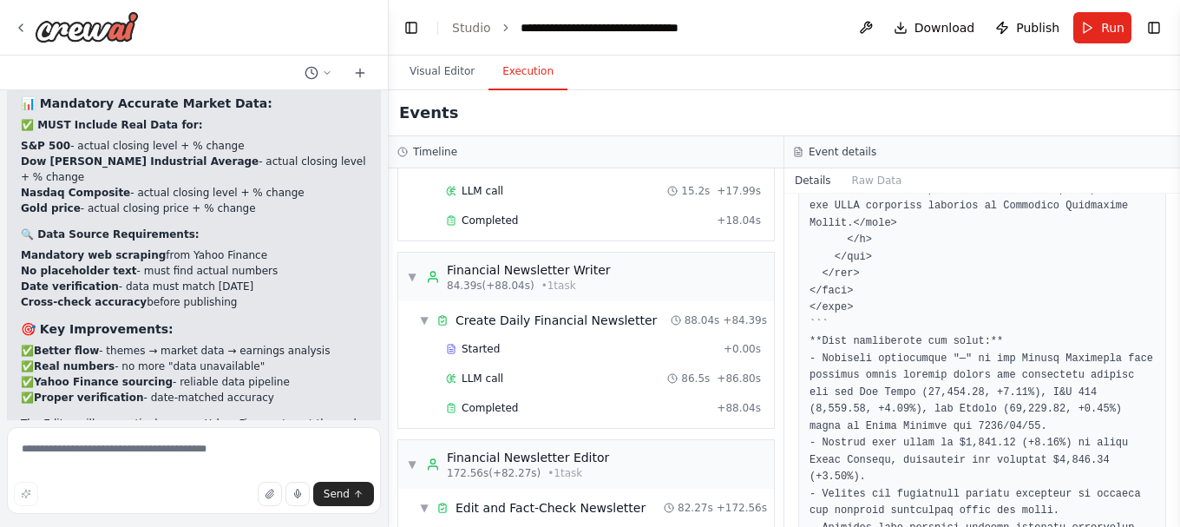
scroll to position [742, 0]
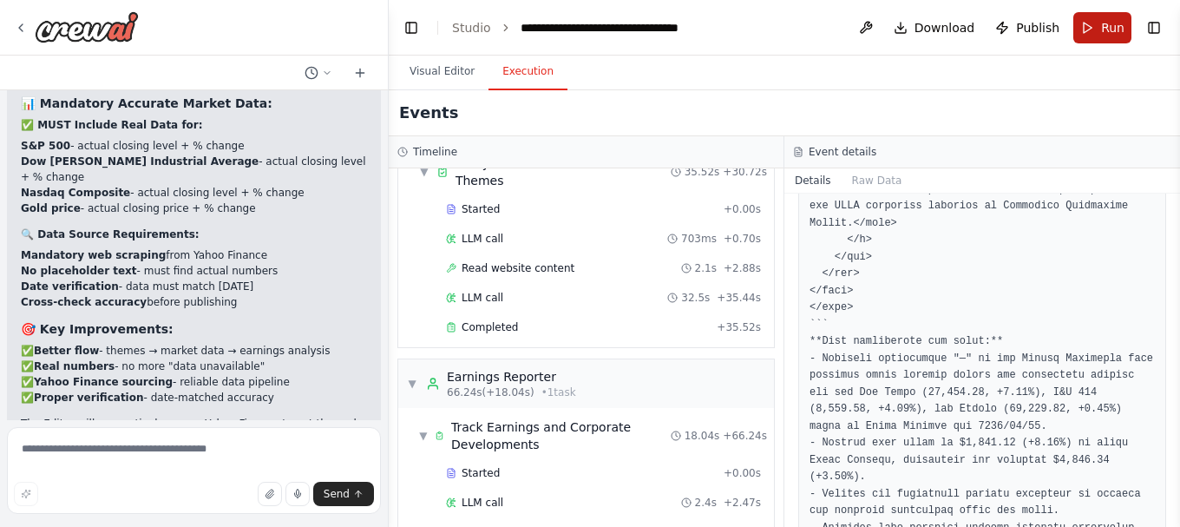
click at [1084, 29] on button "Run" at bounding box center [1102, 27] width 58 height 31
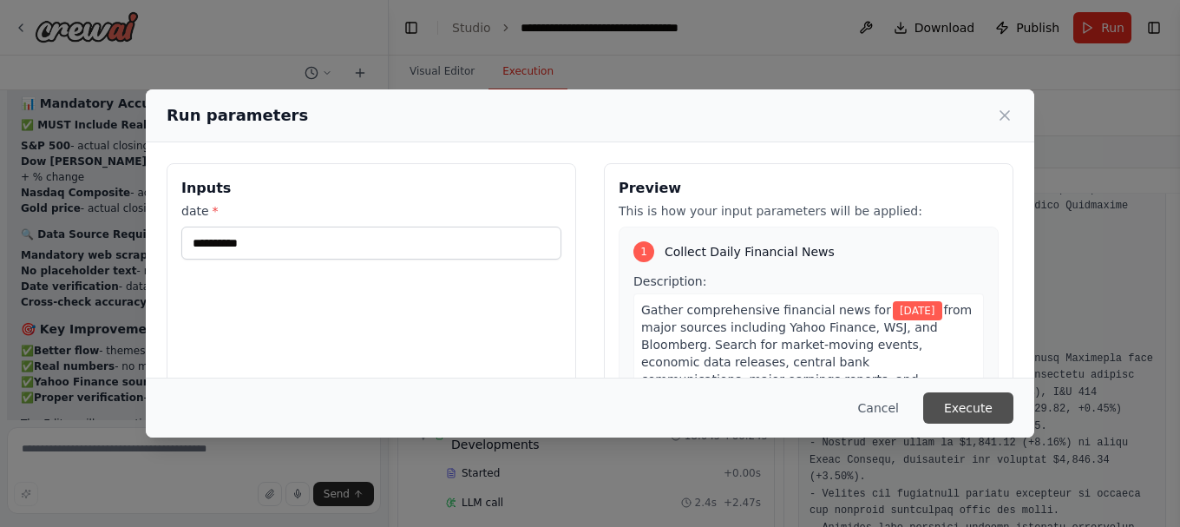
click at [957, 414] on button "Execute" at bounding box center [968, 407] width 90 height 31
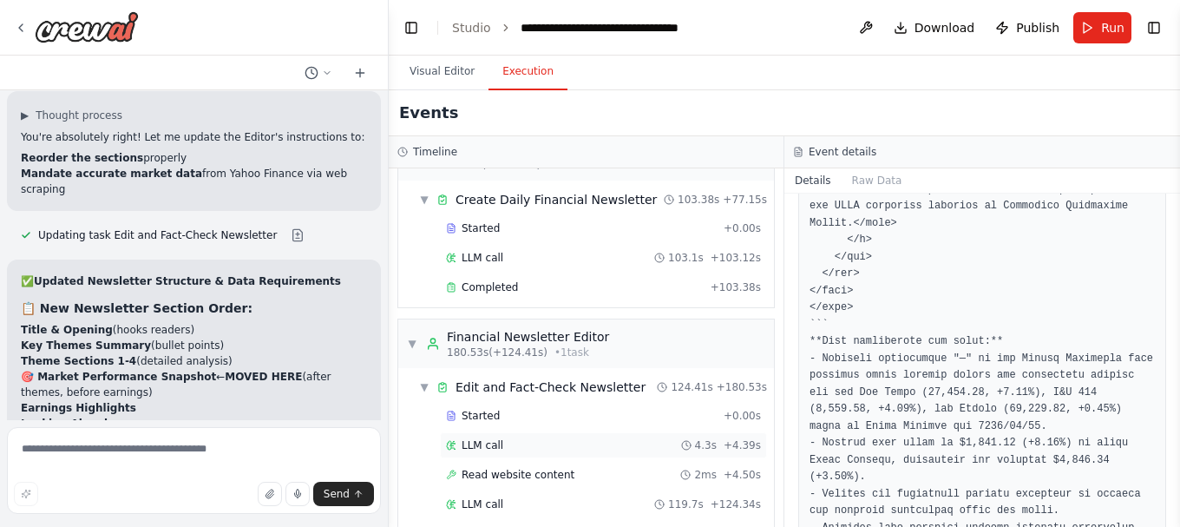
scroll to position [1262, 0]
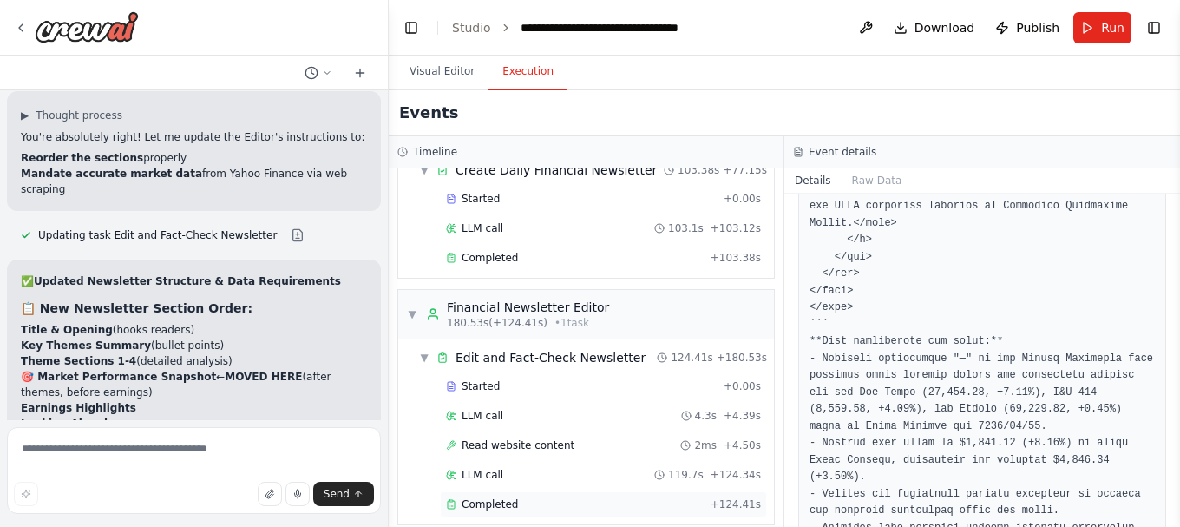
click at [558, 497] on div "Completed" at bounding box center [575, 504] width 258 height 14
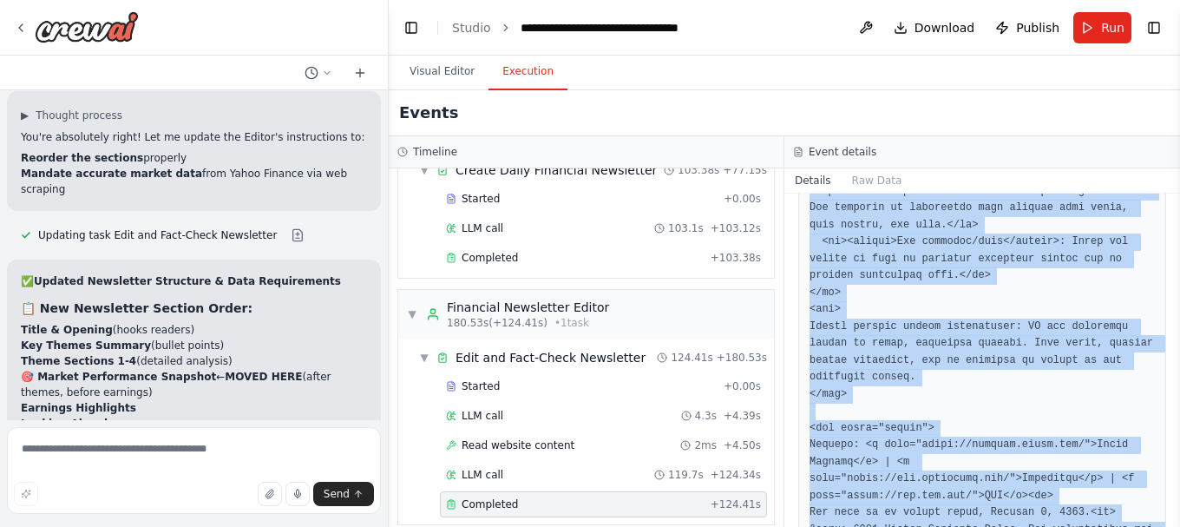
scroll to position [6578, 0]
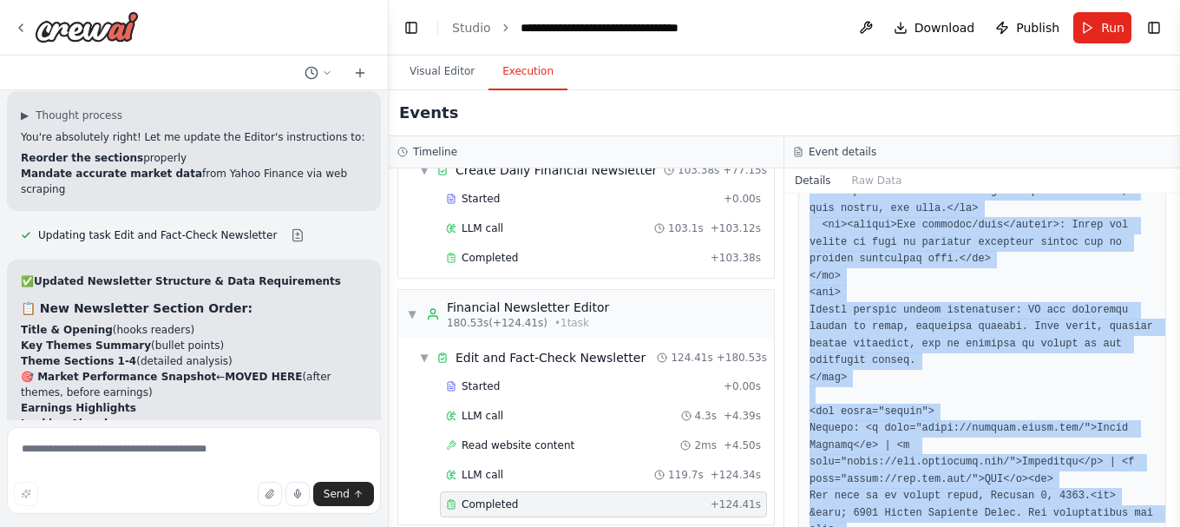
drag, startPoint x: 810, startPoint y: 332, endPoint x: 900, endPoint y: 475, distance: 168.0
copy pre "<html lang="en"> <head> <meta charset="UTF-8"> <title>Market Insights Daily – O…"
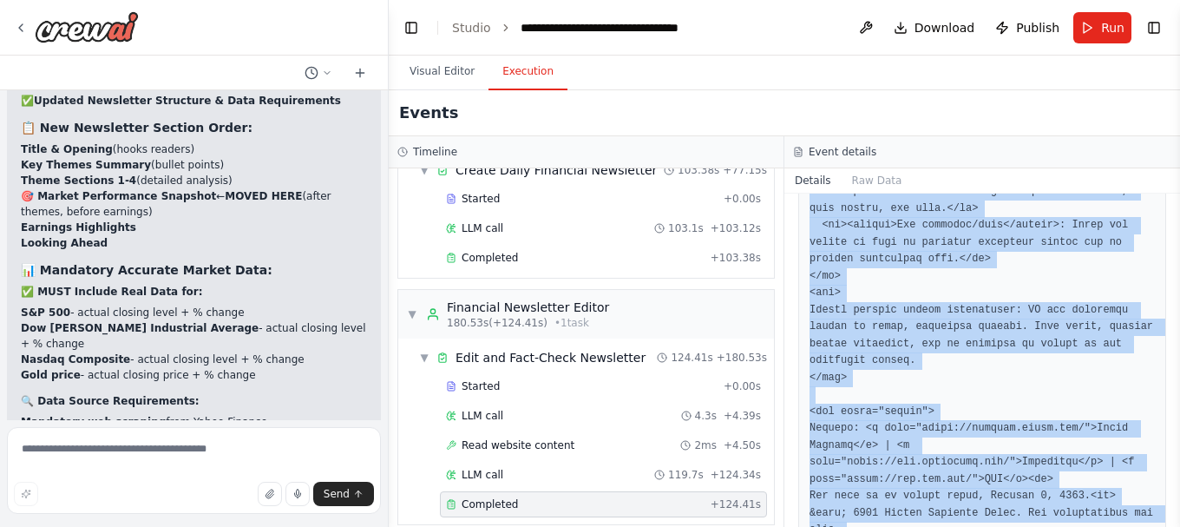
scroll to position [21430, 0]
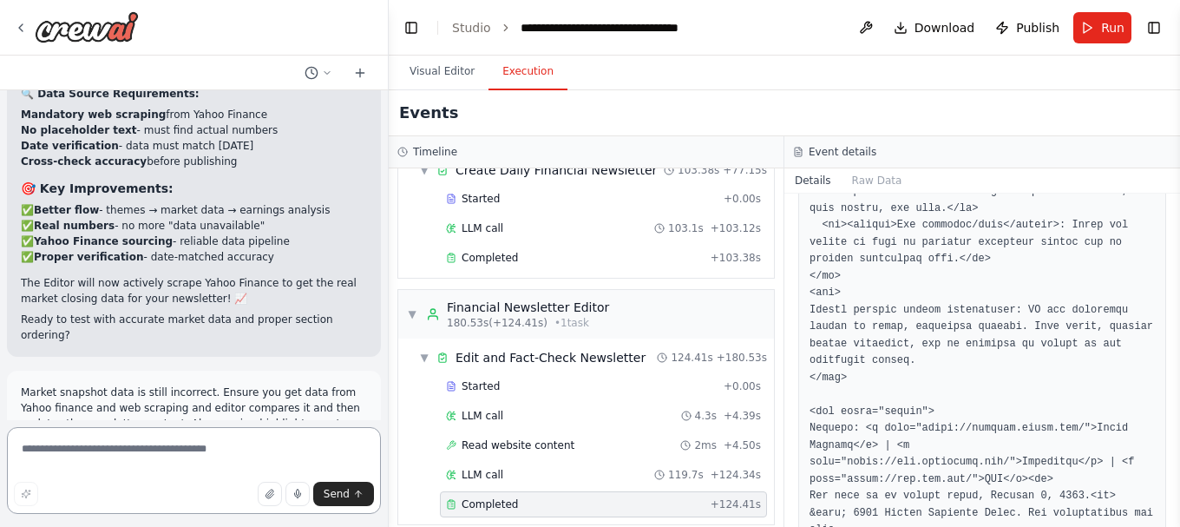
click at [99, 449] on textarea at bounding box center [194, 470] width 374 height 87
type textarea "**********"
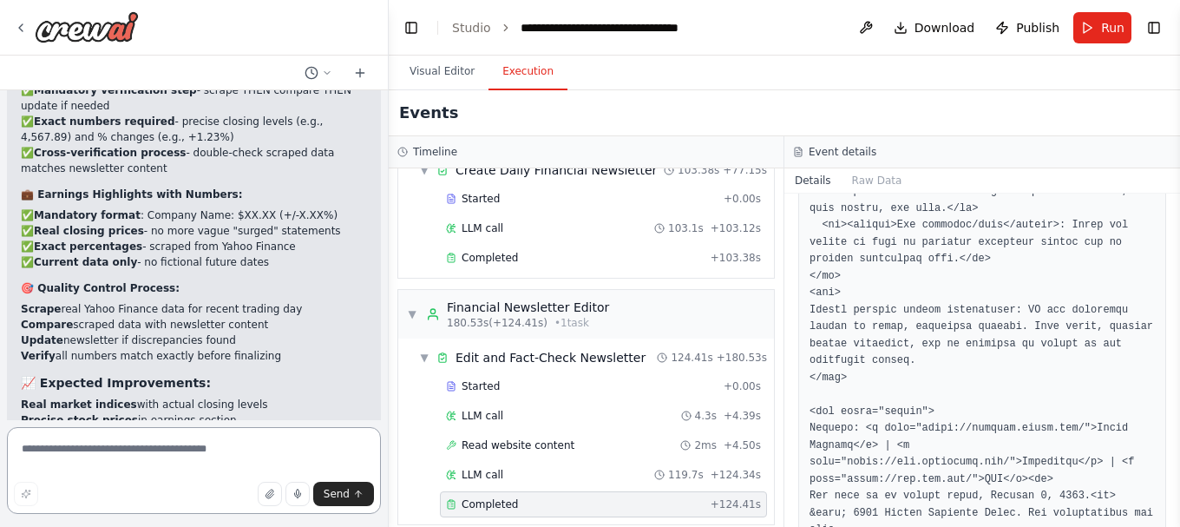
scroll to position [22148, 0]
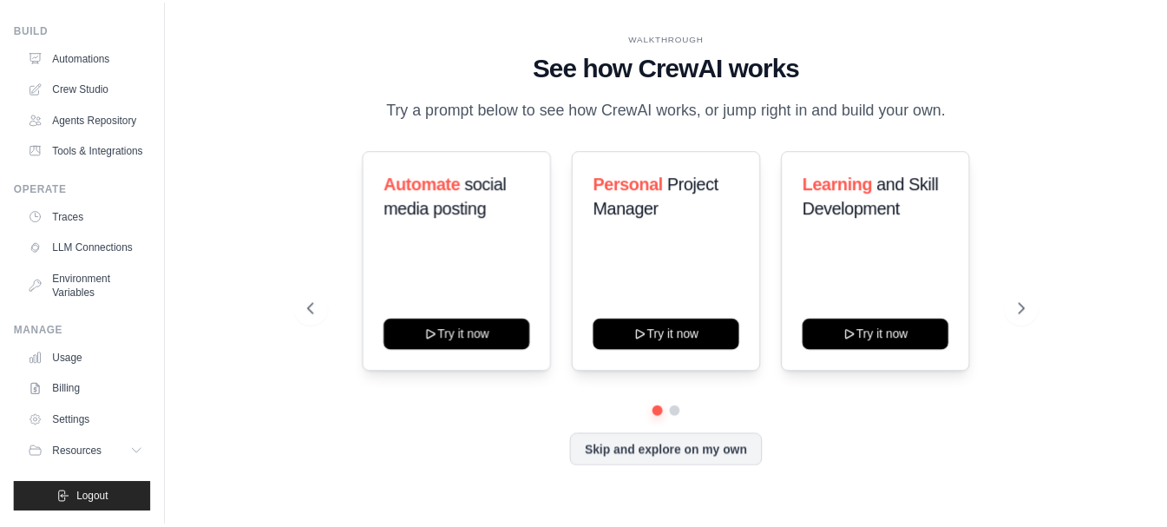
scroll to position [6, 0]
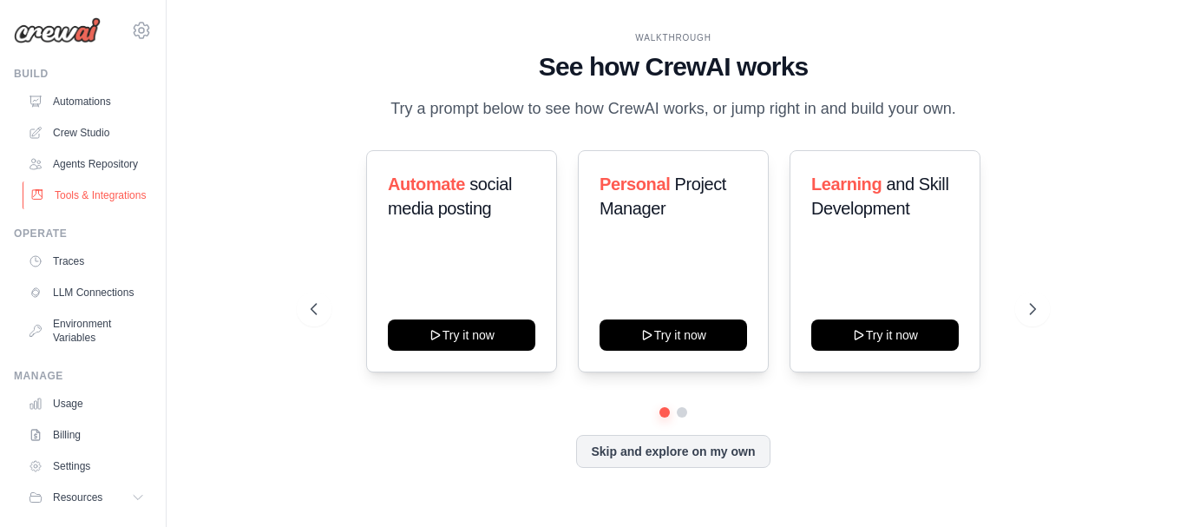
click at [92, 209] on link "Tools & Integrations" at bounding box center [88, 195] width 131 height 28
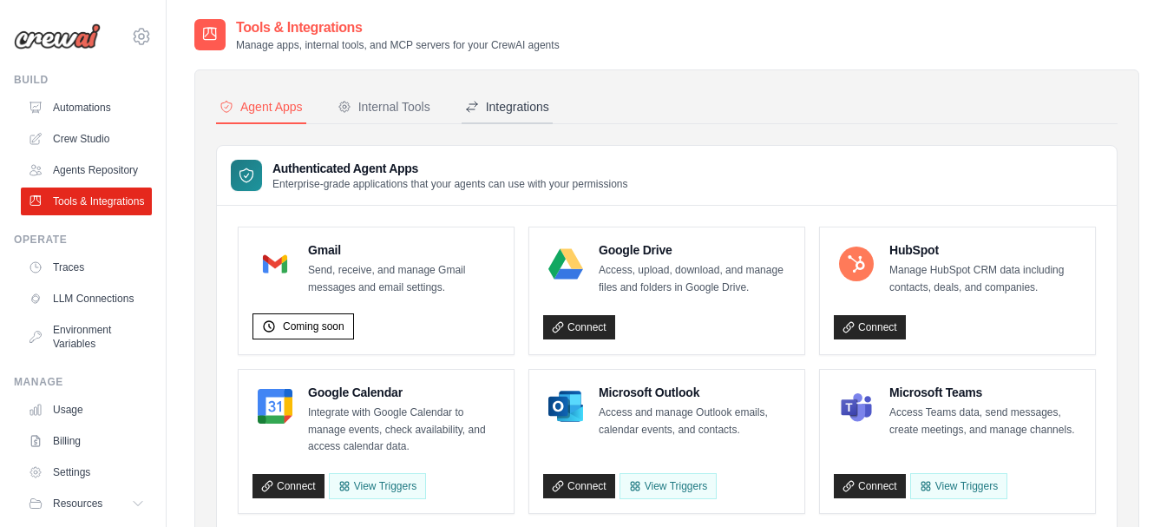
click at [515, 103] on div "Integrations" at bounding box center [507, 106] width 84 height 17
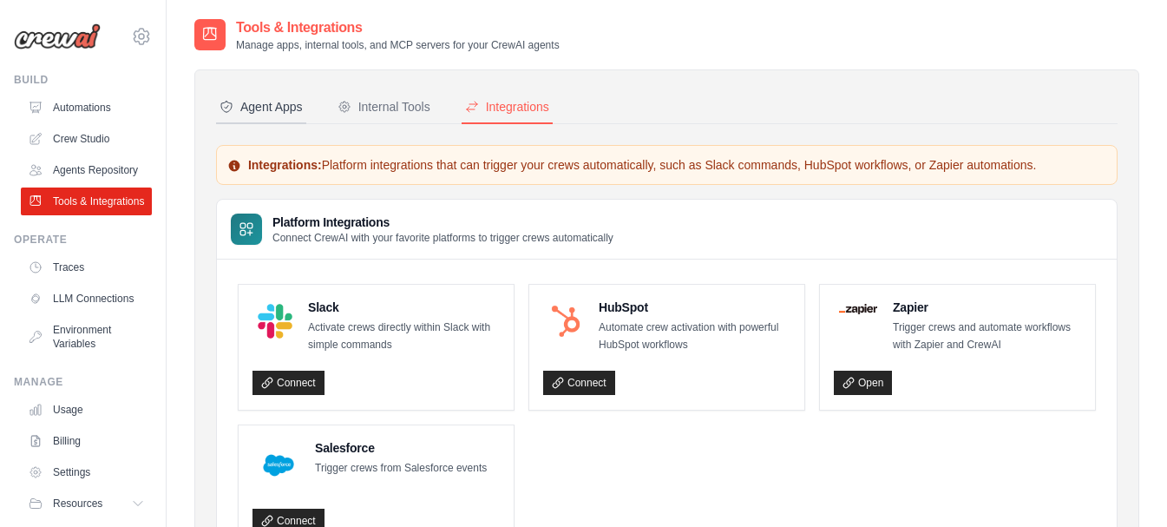
click at [258, 103] on div "Agent Apps" at bounding box center [260, 106] width 83 height 17
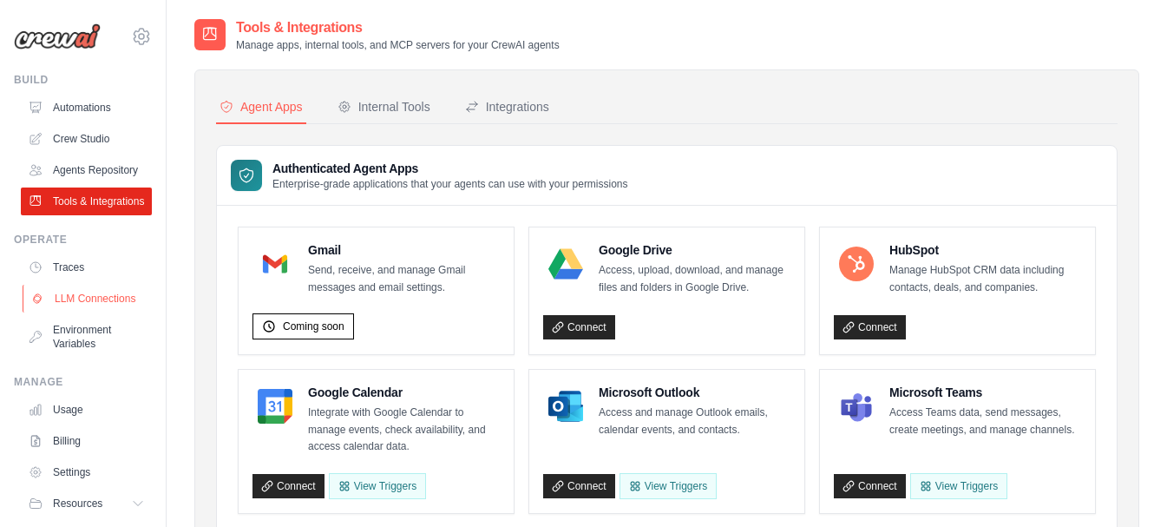
click at [71, 312] on link "LLM Connections" at bounding box center [88, 299] width 131 height 28
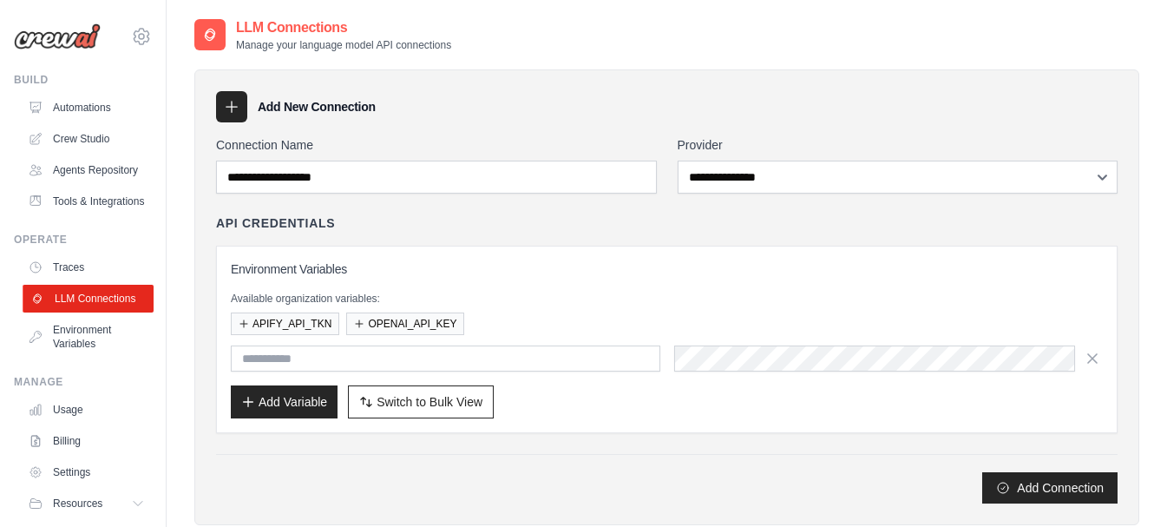
scroll to position [87, 0]
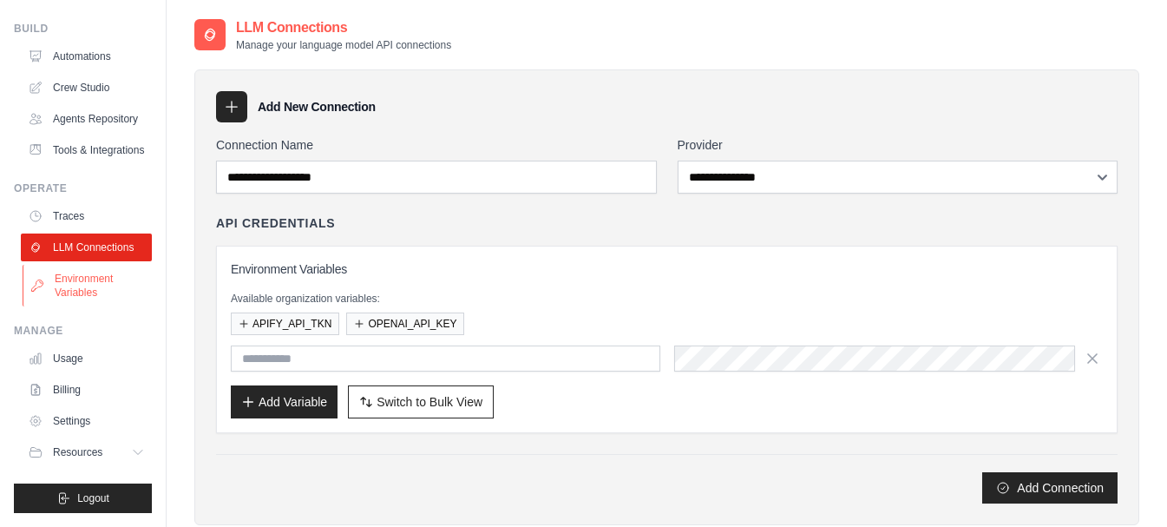
click at [68, 286] on link "Environment Variables" at bounding box center [88, 286] width 131 height 42
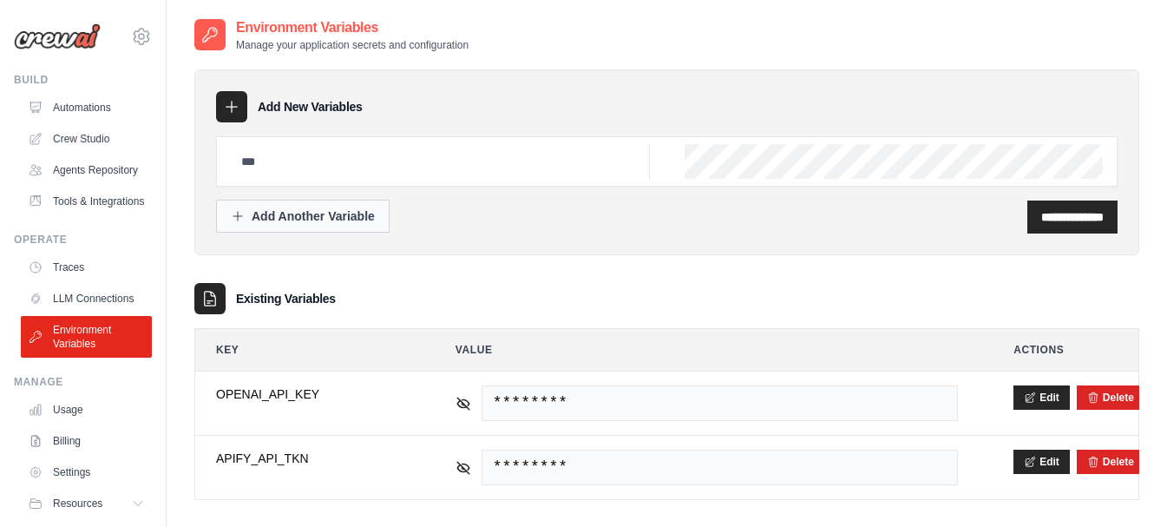
scroll to position [35, 0]
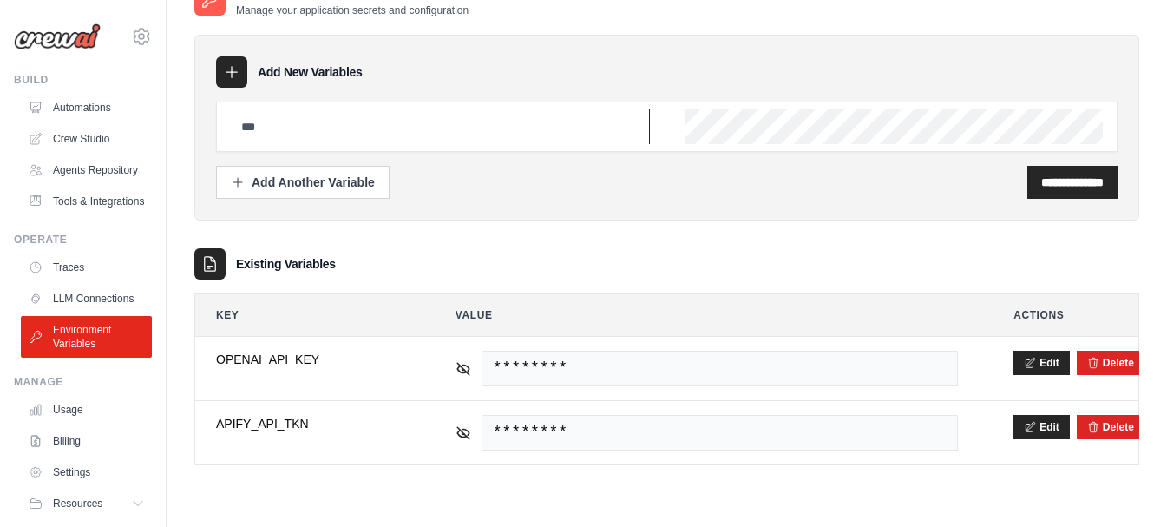
click at [318, 130] on input "text" at bounding box center [440, 126] width 419 height 35
type input "*"
click at [66, 215] on link "Tools & Integrations" at bounding box center [88, 201] width 131 height 28
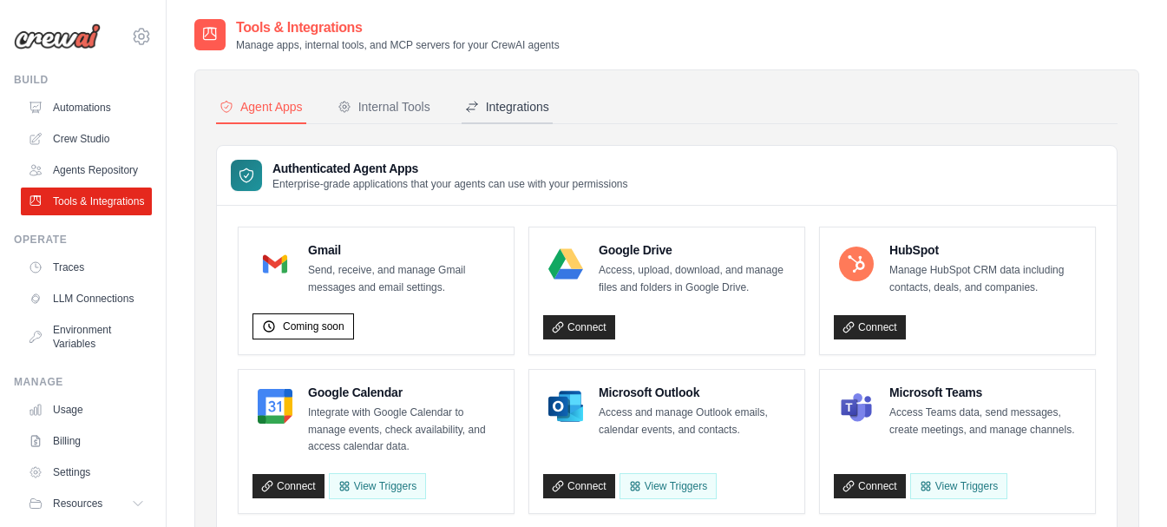
click at [528, 101] on div "Integrations" at bounding box center [507, 106] width 84 height 17
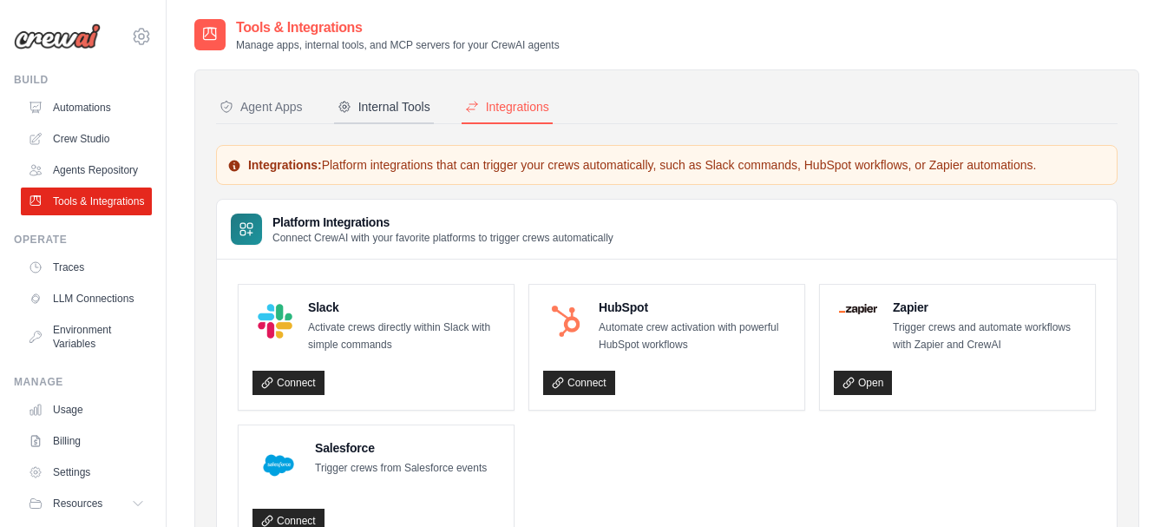
click at [392, 92] on button "Internal Tools" at bounding box center [384, 107] width 100 height 33
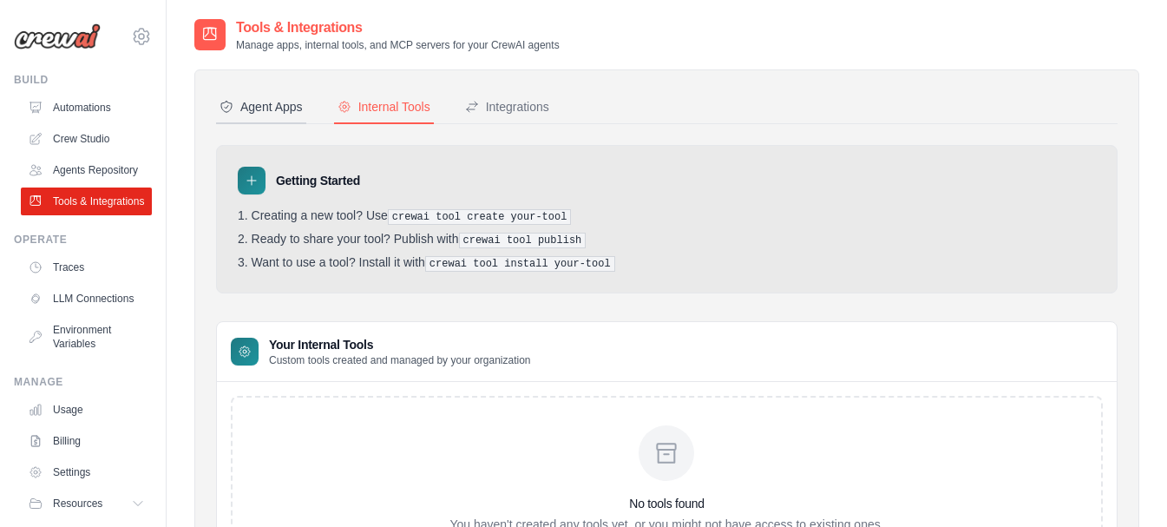
click at [252, 98] on div "Agent Apps" at bounding box center [260, 106] width 83 height 17
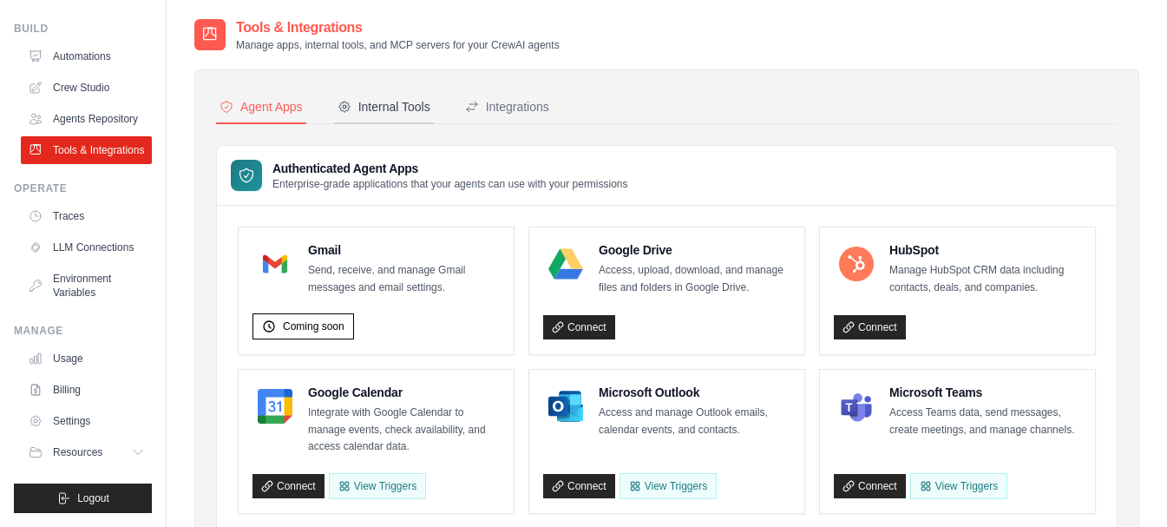
click at [408, 99] on div "Internal Tools" at bounding box center [383, 106] width 93 height 17
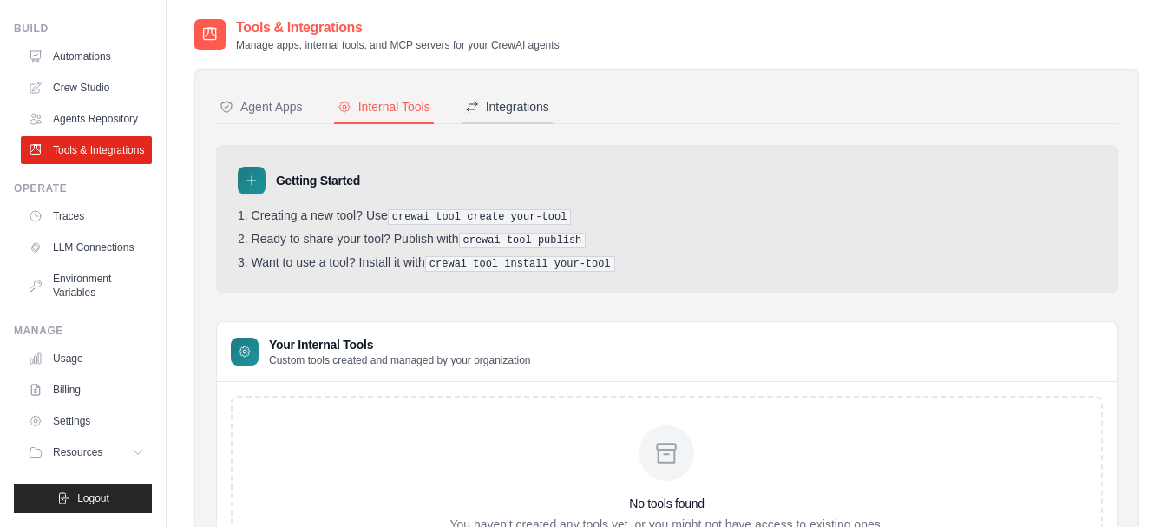
click at [519, 96] on button "Integrations" at bounding box center [507, 107] width 91 height 33
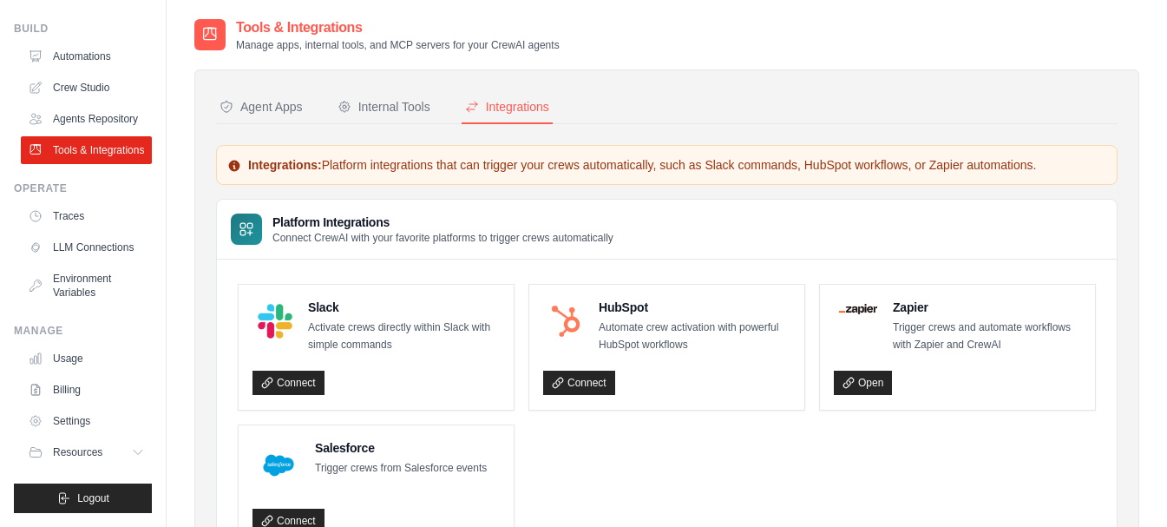
click at [352, 237] on p "Connect CrewAI with your favorite platforms to trigger crews automatically" at bounding box center [442, 238] width 341 height 14
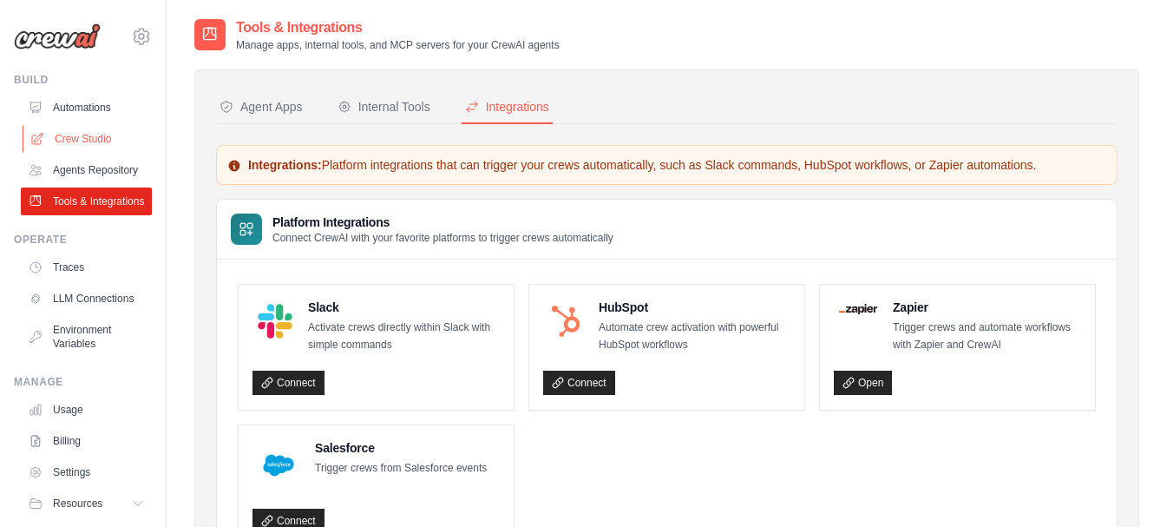
click at [84, 135] on link "Crew Studio" at bounding box center [88, 139] width 131 height 28
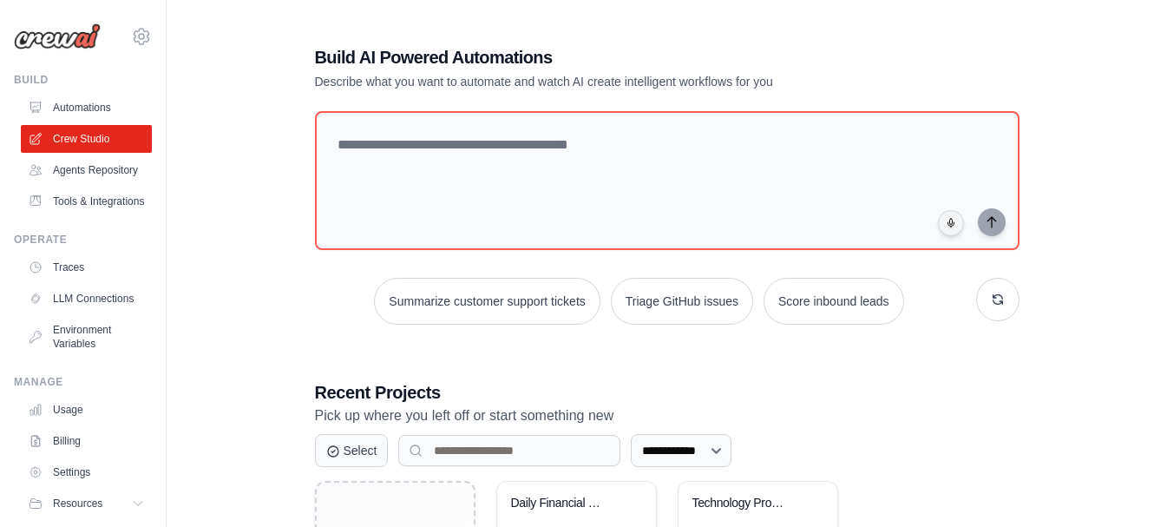
click at [71, 215] on link "Tools & Integrations" at bounding box center [86, 201] width 131 height 28
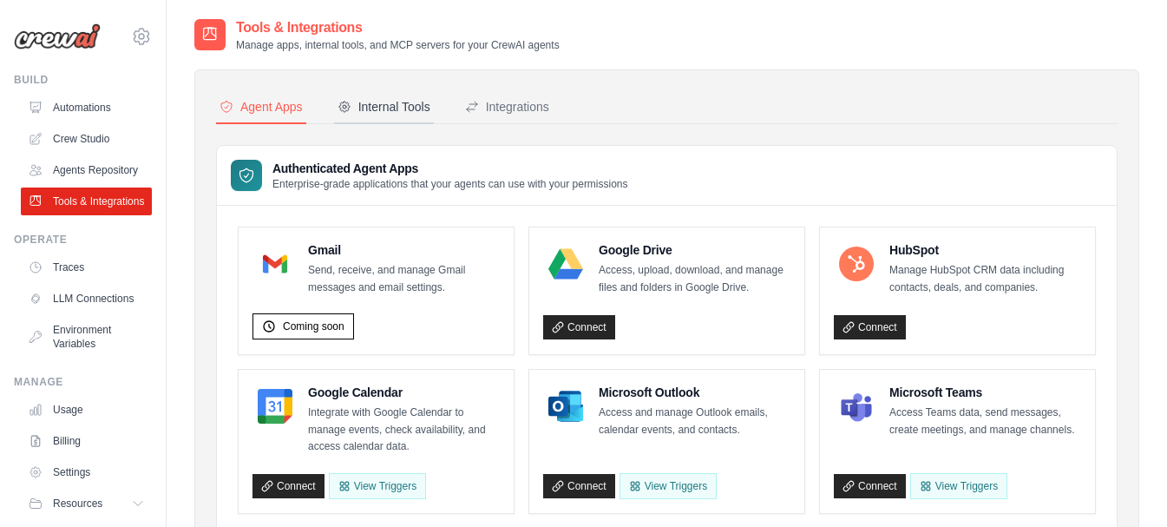
click at [357, 101] on div "Internal Tools" at bounding box center [383, 106] width 93 height 17
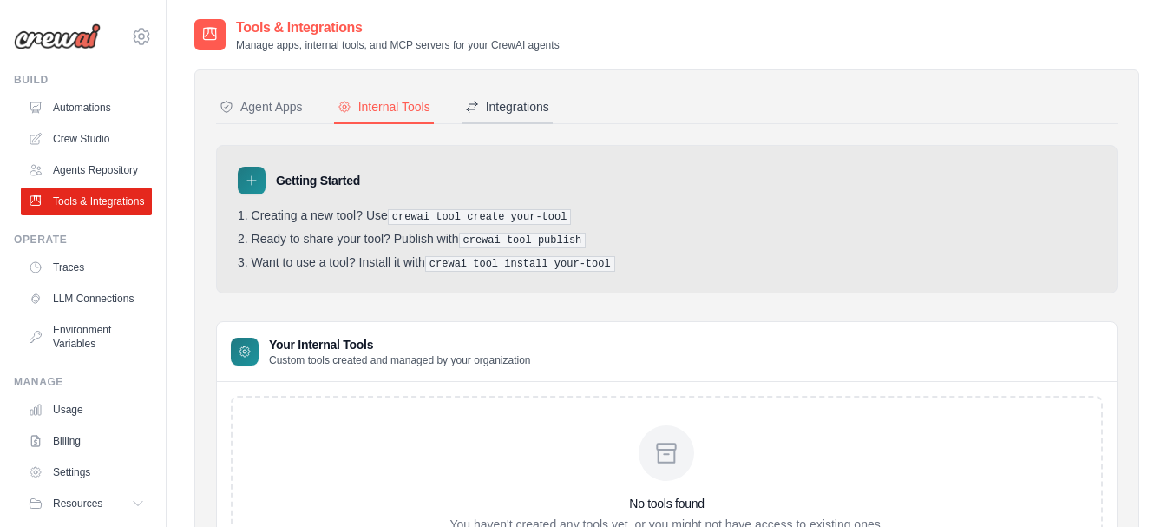
click at [494, 103] on div "Integrations" at bounding box center [507, 106] width 84 height 17
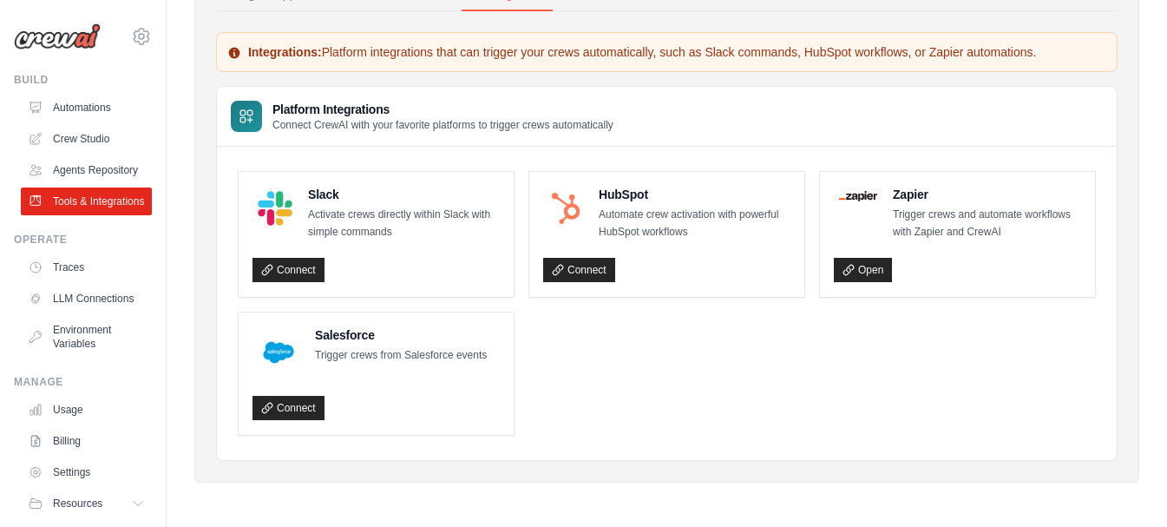
scroll to position [114, 0]
click at [71, 312] on link "LLM Connections" at bounding box center [88, 299] width 131 height 28
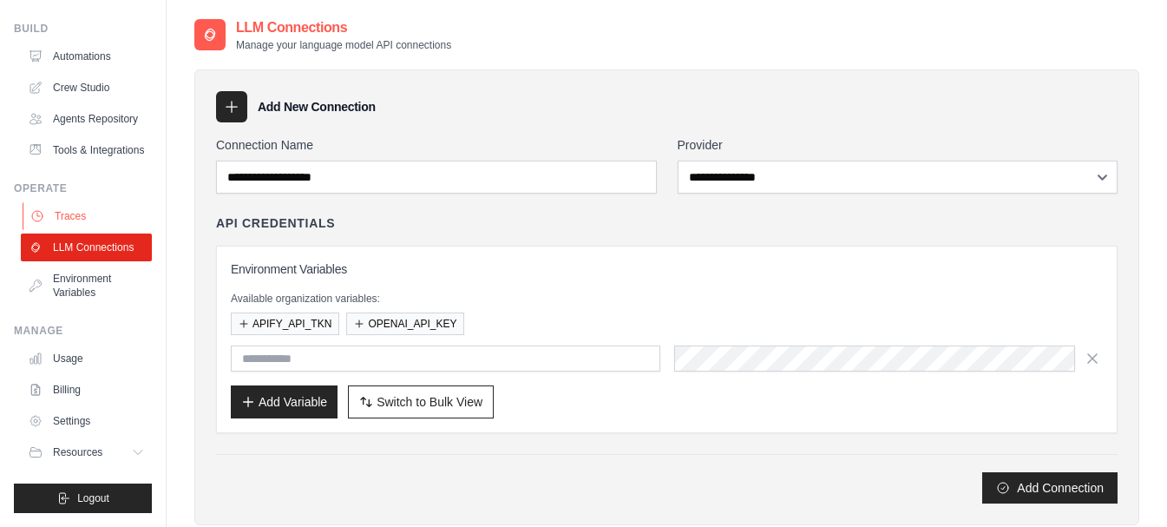
scroll to position [93, 0]
click at [67, 281] on link "Environment Variables" at bounding box center [88, 286] width 131 height 42
click at [62, 297] on link "Environment Variables" at bounding box center [88, 286] width 131 height 42
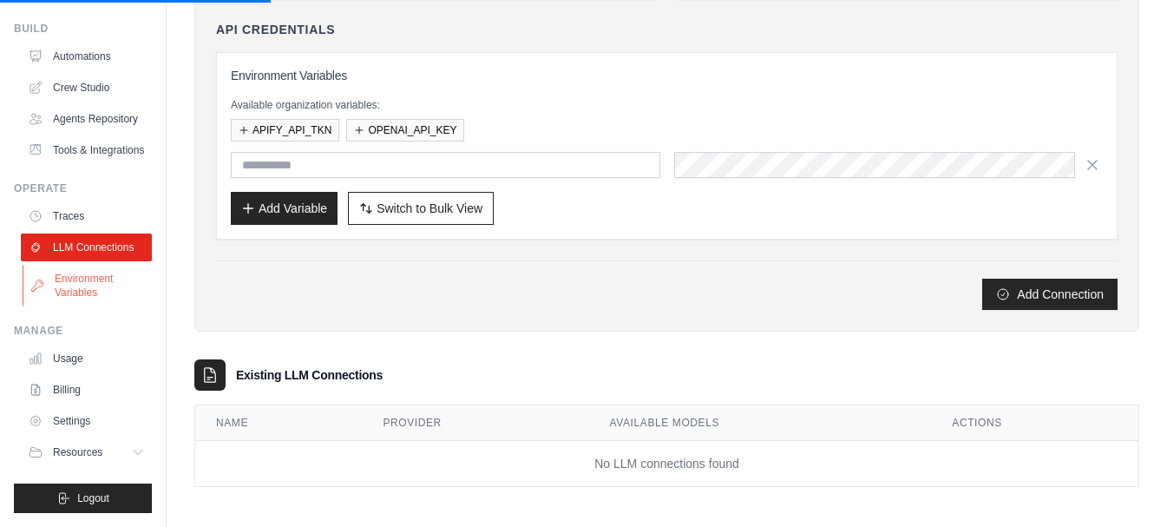
scroll to position [199, 0]
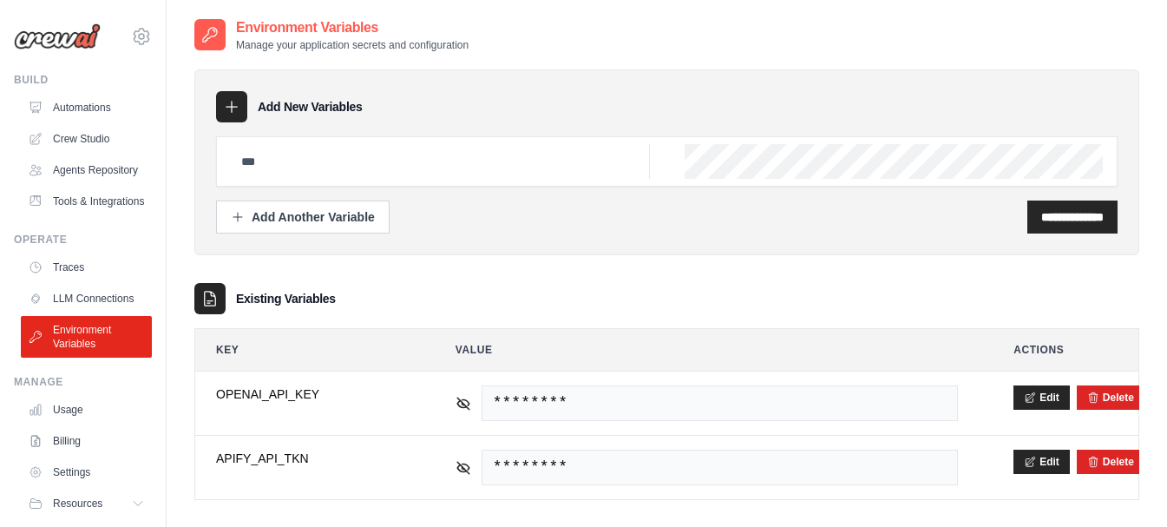
scroll to position [93, 0]
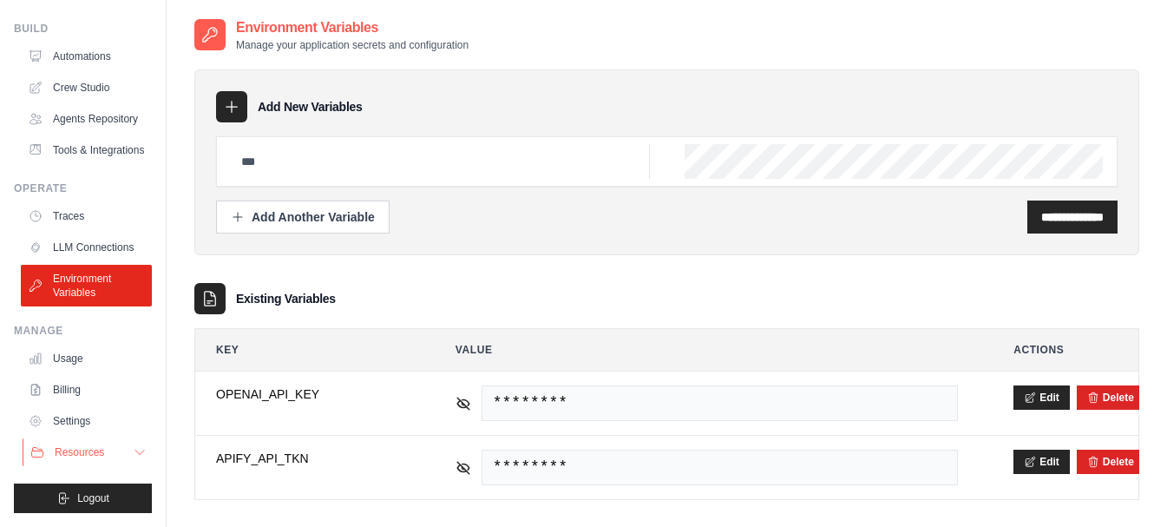
click at [133, 449] on icon at bounding box center [140, 452] width 14 height 14
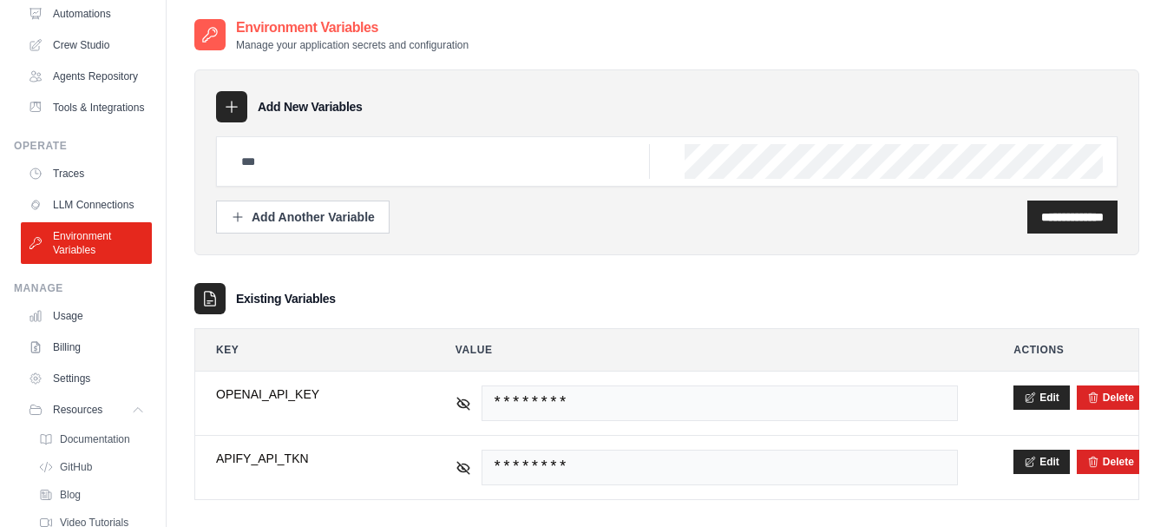
scroll to position [0, 0]
